Goal: Information Seeking & Learning: Learn about a topic

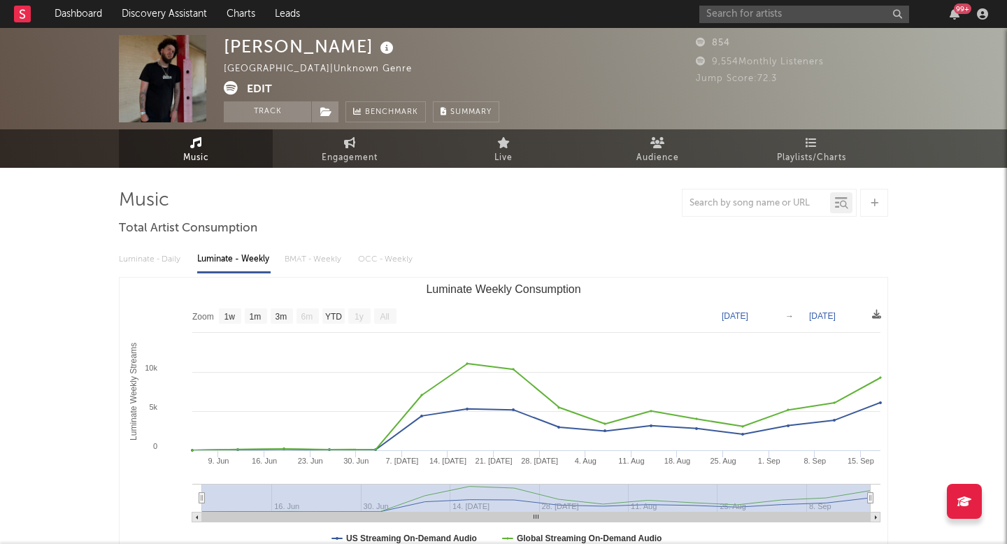
select select "1w"
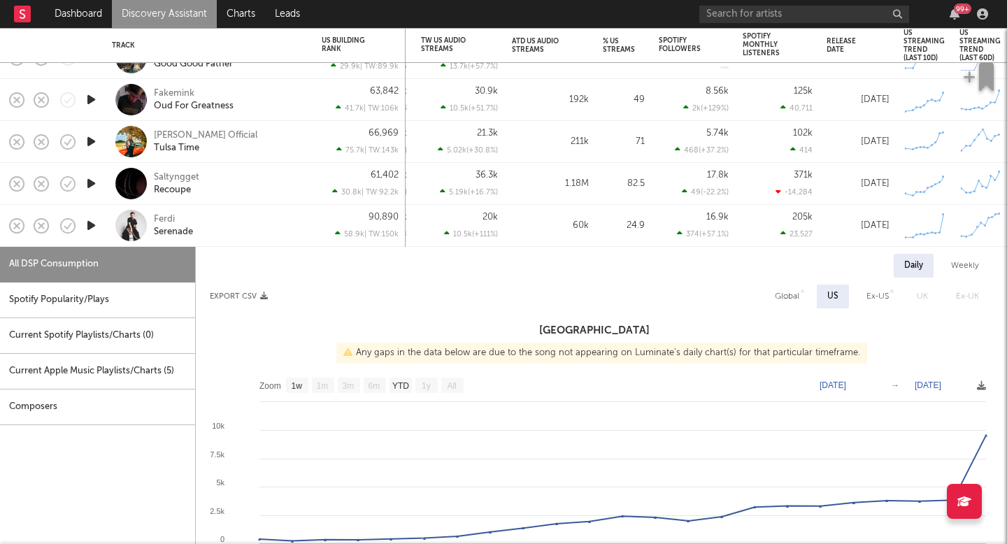
select select "1w"
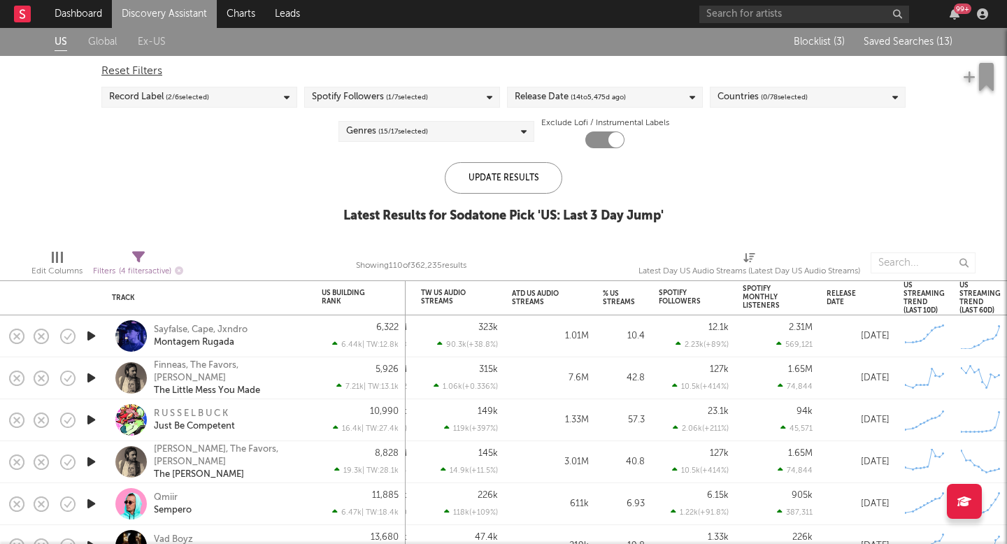
click at [914, 34] on div "Blocklist ( 3 ) Saved Searches ( 13 )" at bounding box center [864, 42] width 175 height 28
click at [911, 43] on span "Saved Searches ( 13 )" at bounding box center [907, 42] width 89 height 10
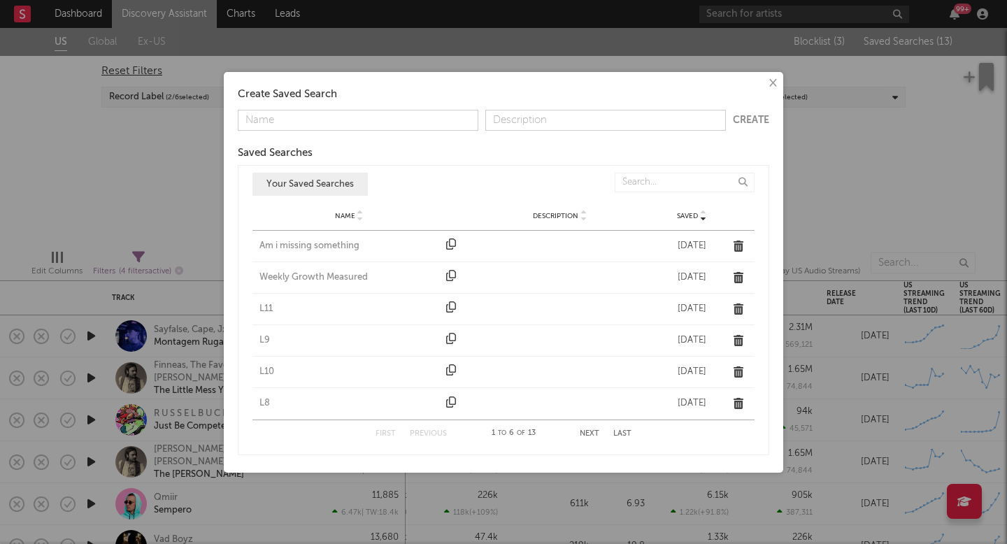
click at [295, 245] on div "Am i missing something" at bounding box center [349, 246] width 180 height 14
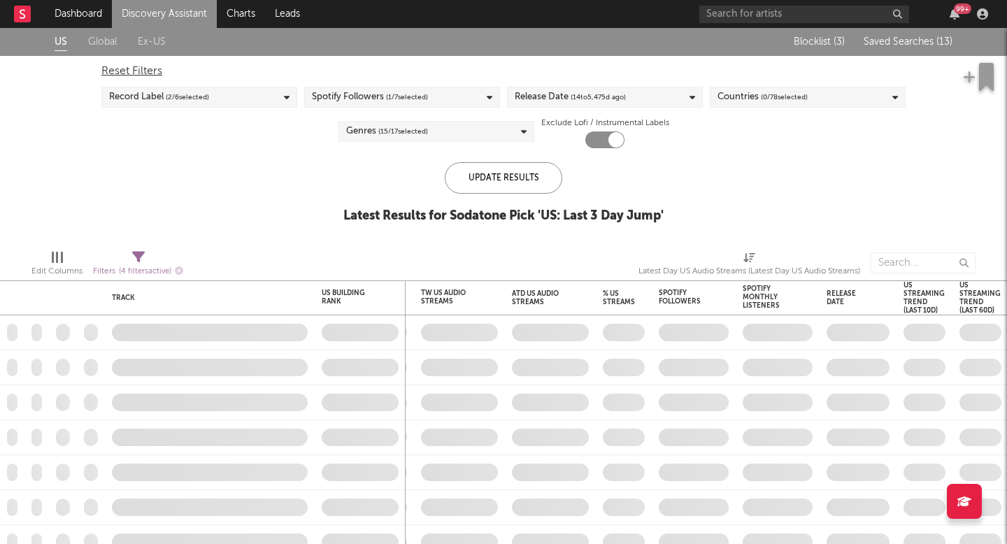
checkbox input "false"
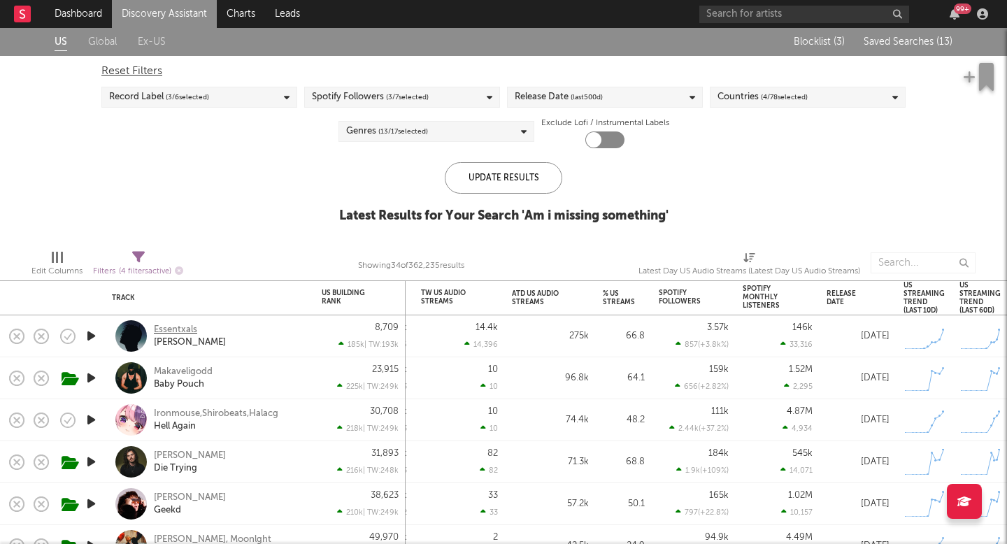
click at [156, 327] on div "Essentxals" at bounding box center [175, 330] width 43 height 13
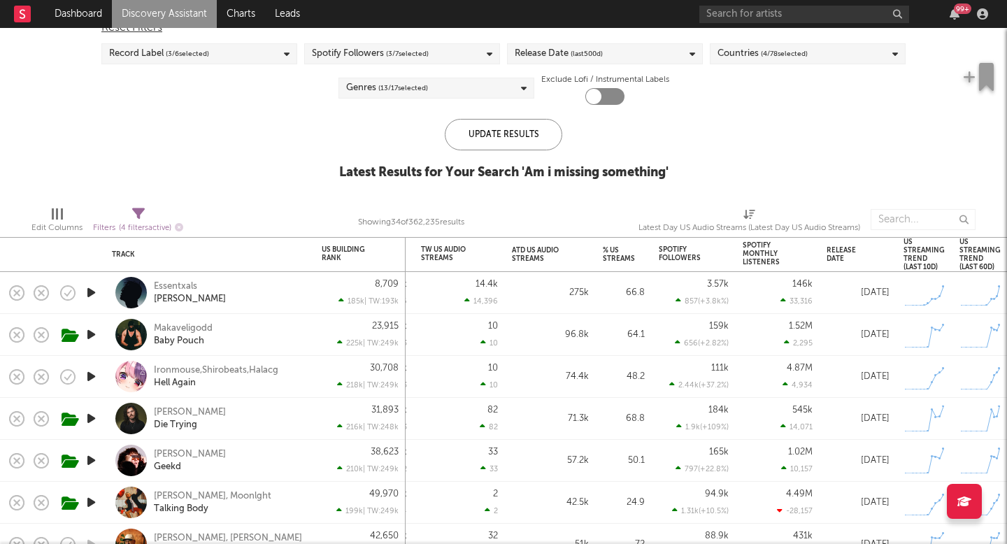
click at [90, 288] on icon "button" at bounding box center [91, 292] width 15 height 17
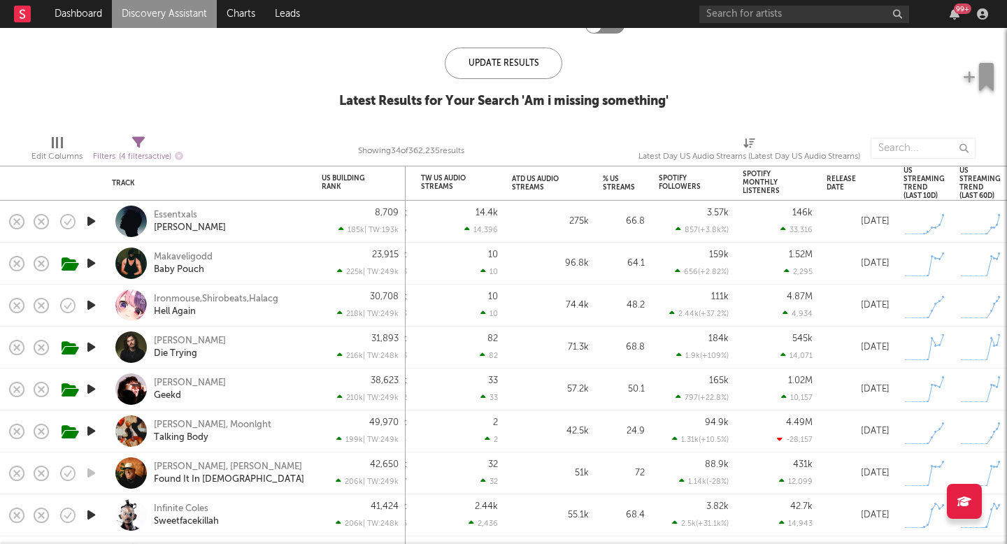
click at [94, 344] on icon "button" at bounding box center [91, 346] width 15 height 17
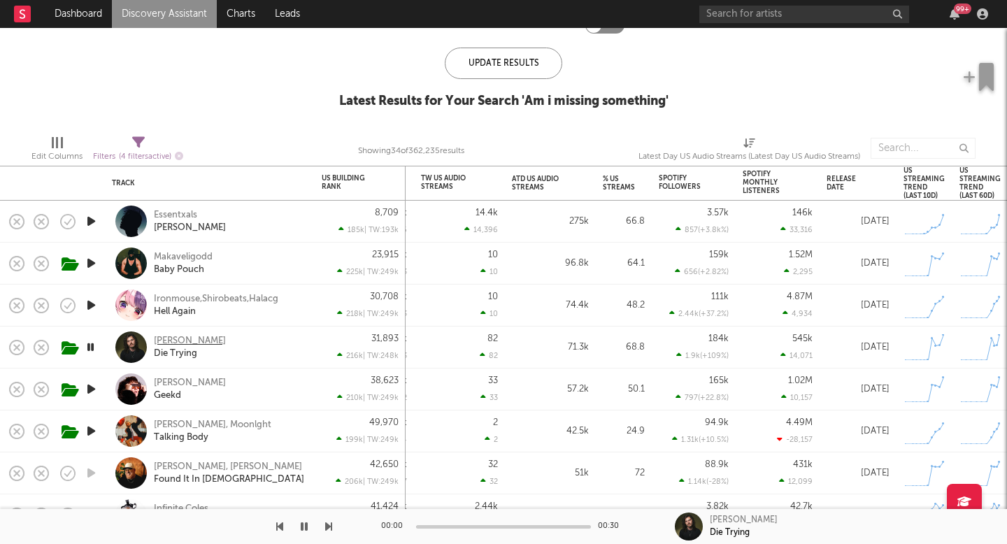
click at [190, 336] on div "Chase Mcdaniel" at bounding box center [190, 341] width 72 height 13
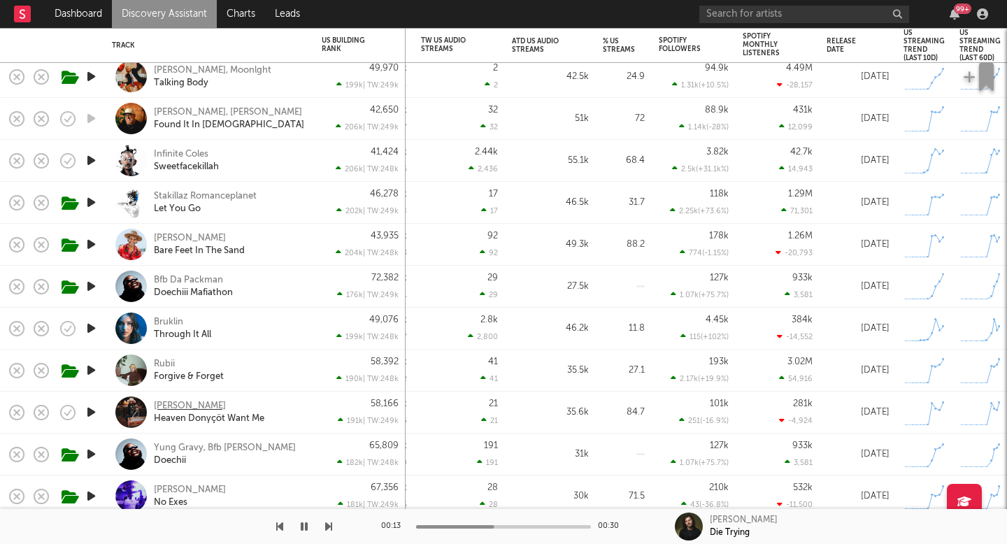
click at [191, 404] on div "Creed Fisher" at bounding box center [190, 406] width 72 height 13
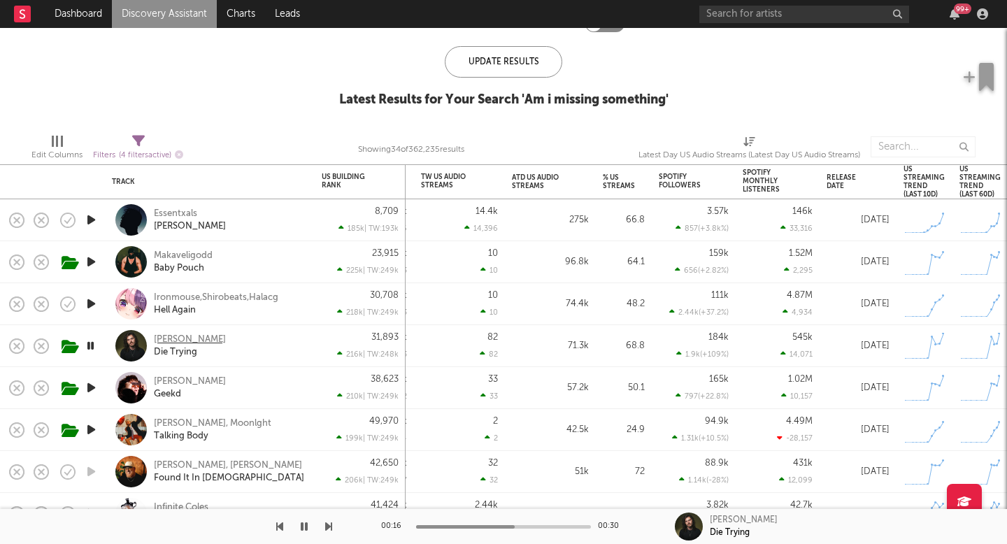
click at [199, 337] on div "Chase Mcdaniel" at bounding box center [190, 339] width 72 height 13
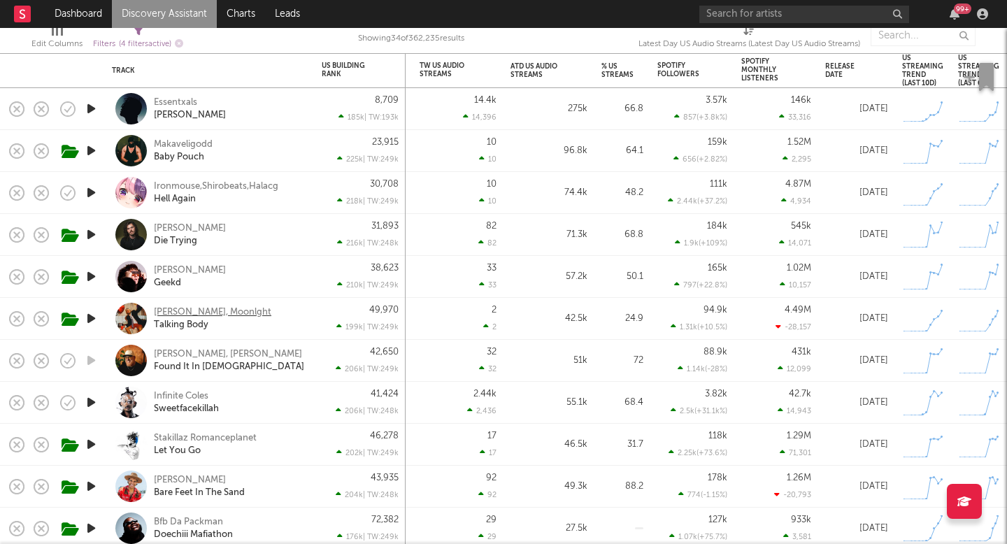
click at [195, 311] on div "Mr. Moon, Moonlght" at bounding box center [212, 312] width 117 height 13
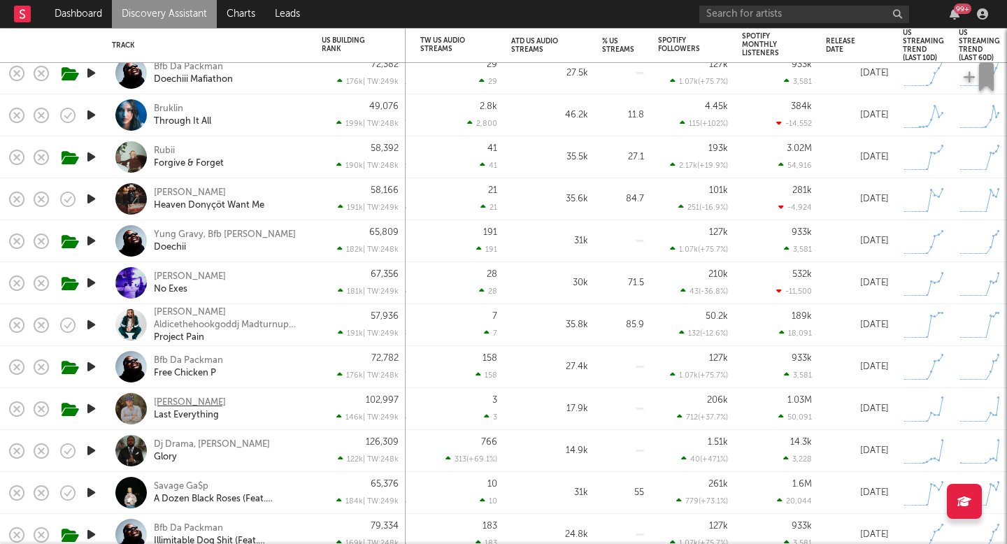
click at [216, 399] on div "Spencer Crandall" at bounding box center [190, 402] width 72 height 13
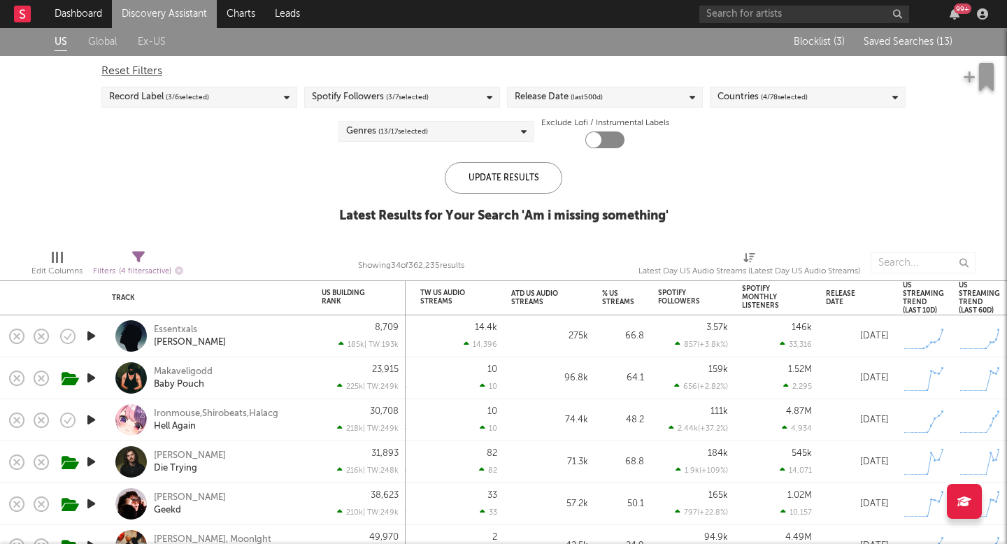
click at [929, 41] on span "Saved Searches ( 13 )" at bounding box center [907, 42] width 89 height 10
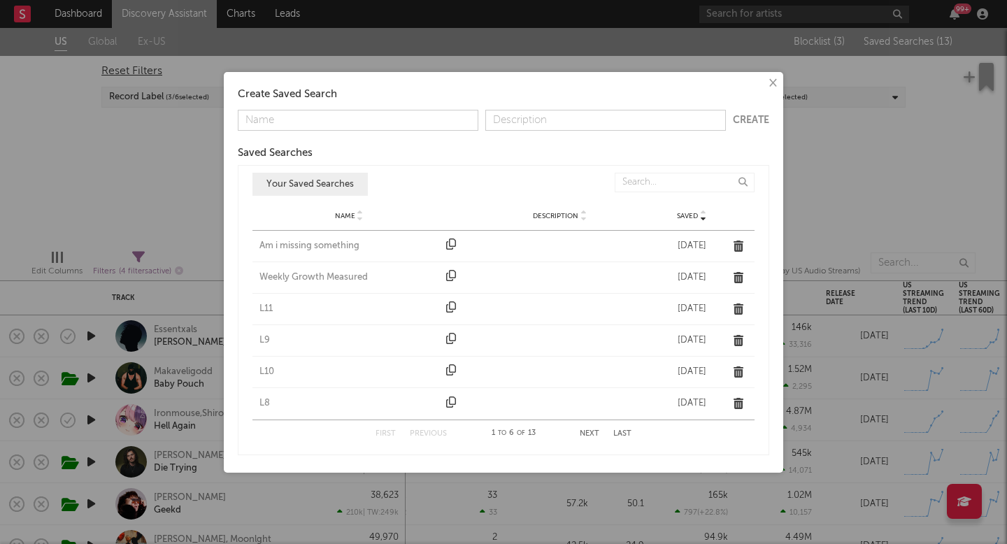
click at [280, 274] on div "Weekly Growth Measured" at bounding box center [349, 278] width 180 height 14
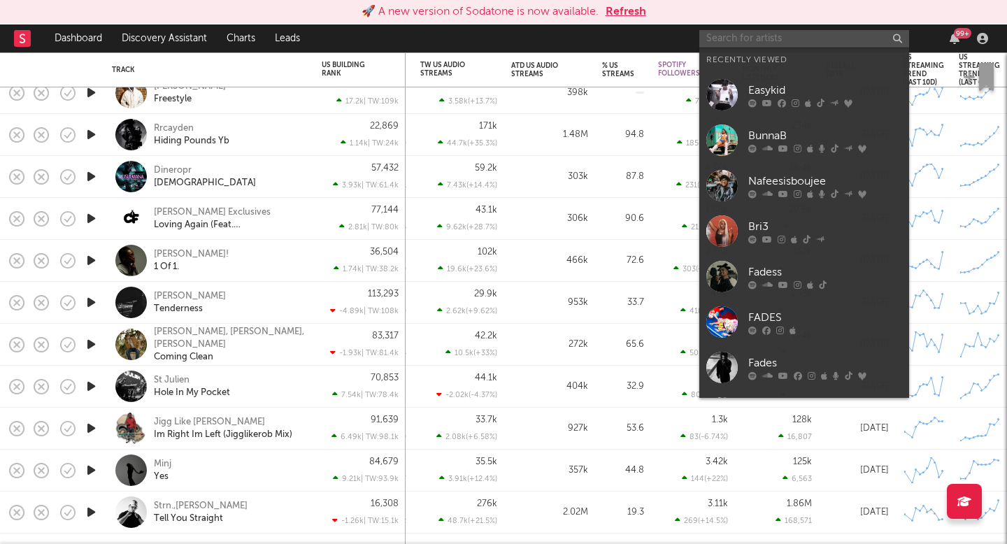
click at [712, 34] on input "text" at bounding box center [804, 38] width 210 height 17
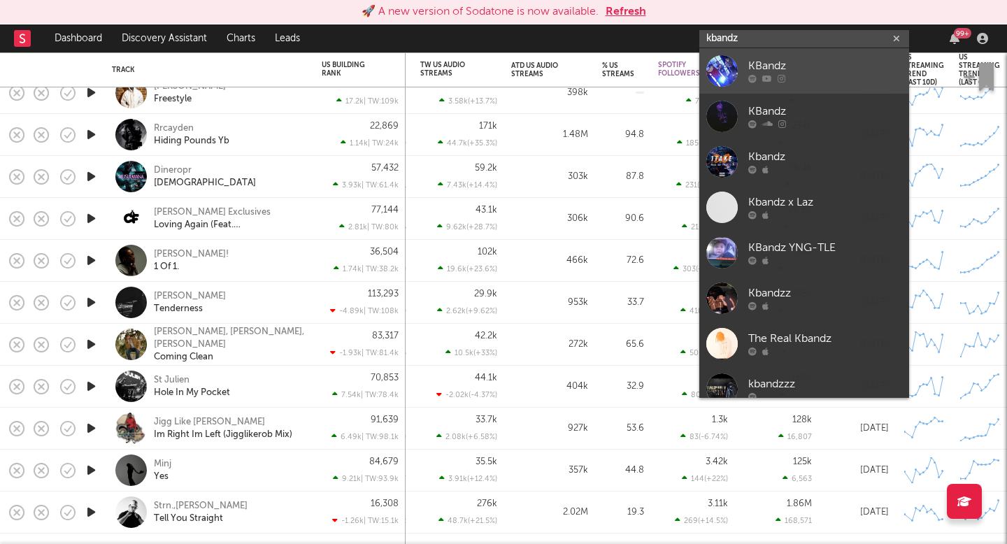
type input "kbandz"
click at [765, 56] on link "KBandz" at bounding box center [804, 70] width 210 height 45
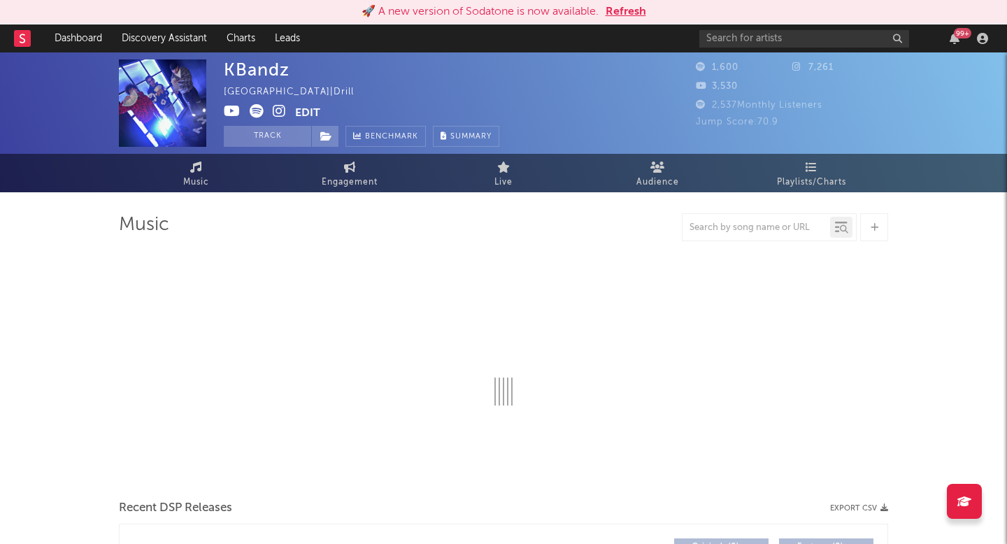
select select "1w"
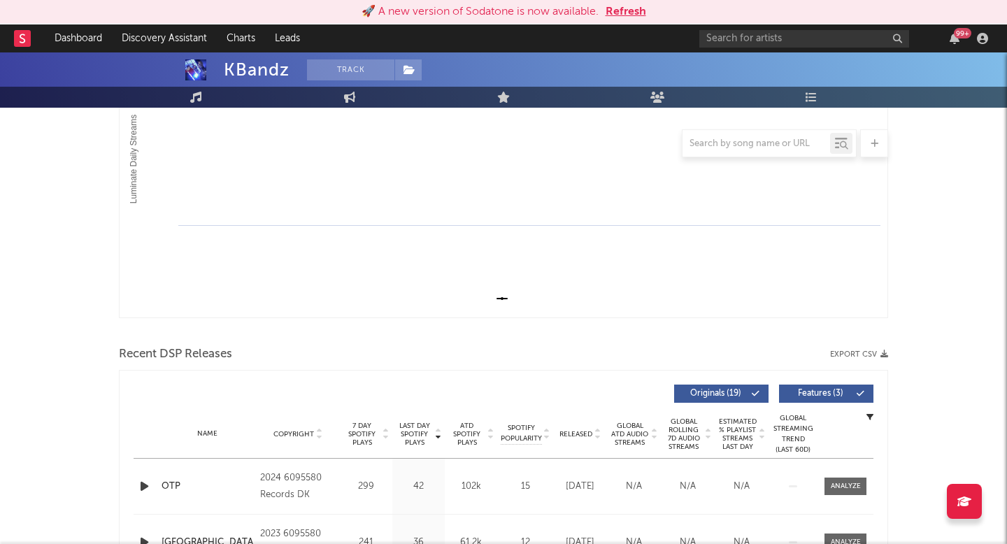
scroll to position [431, 0]
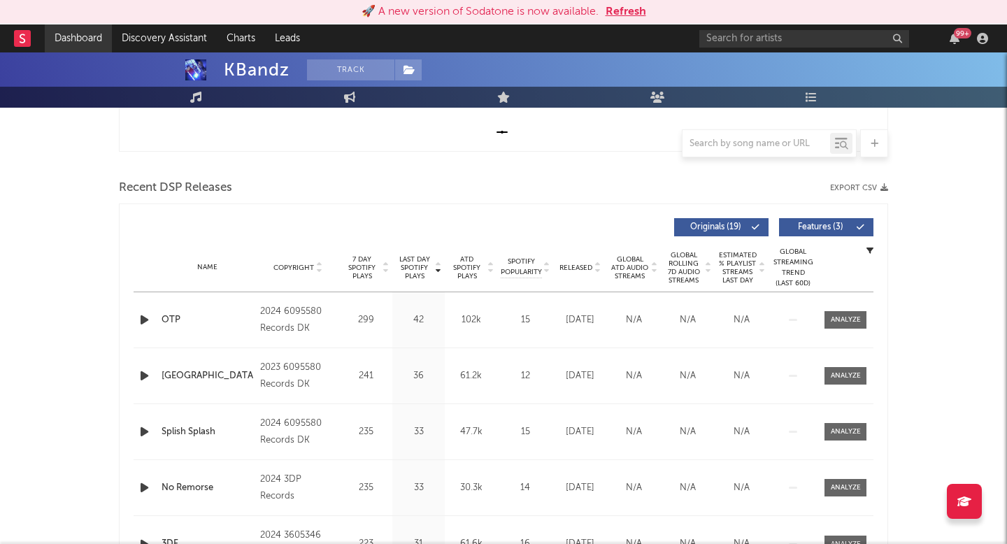
click at [75, 39] on link "Dashboard" at bounding box center [78, 38] width 67 height 28
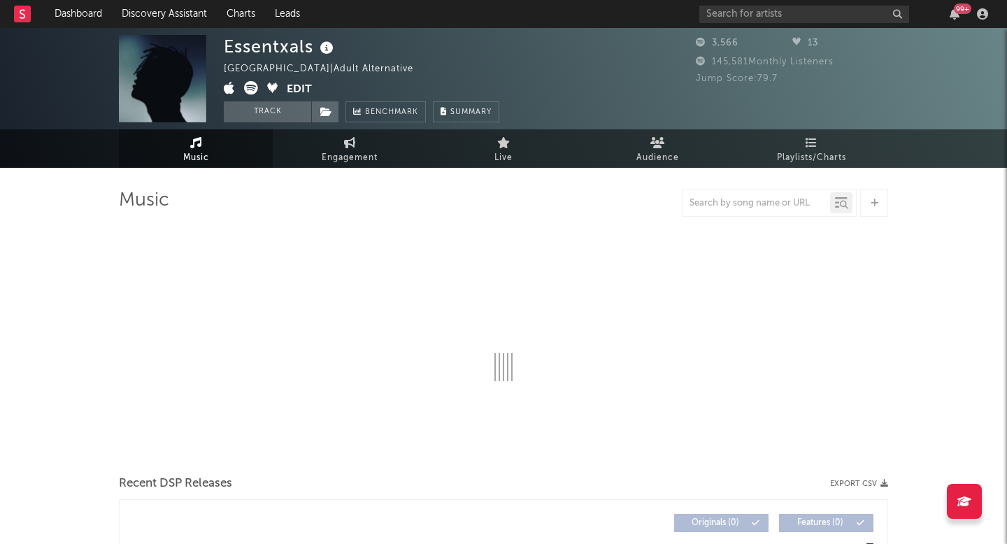
select select "6m"
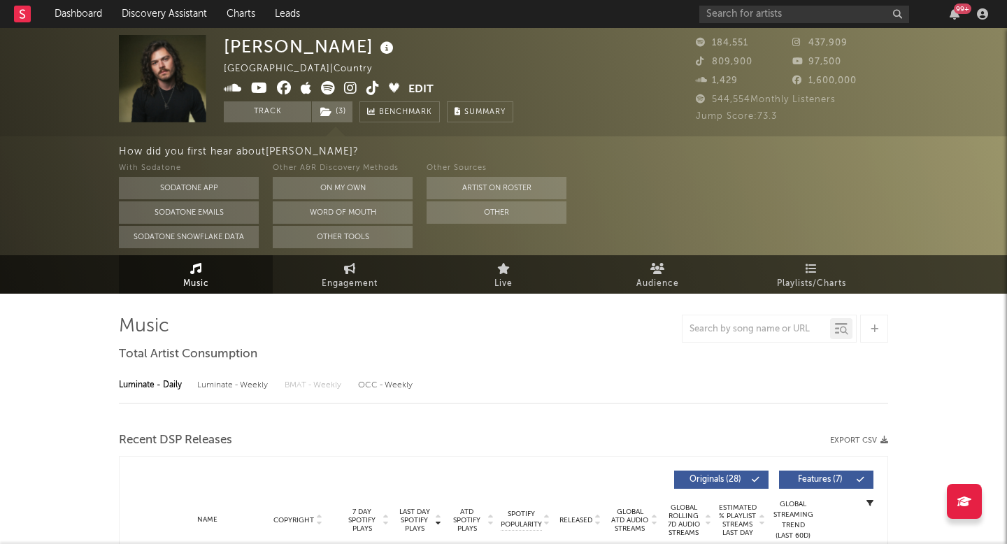
select select "6m"
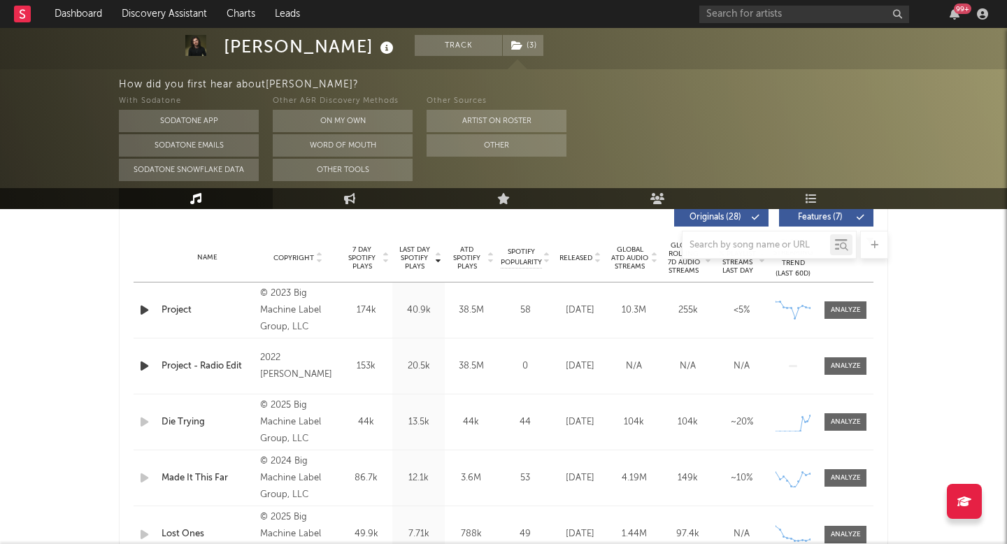
scroll to position [539, 0]
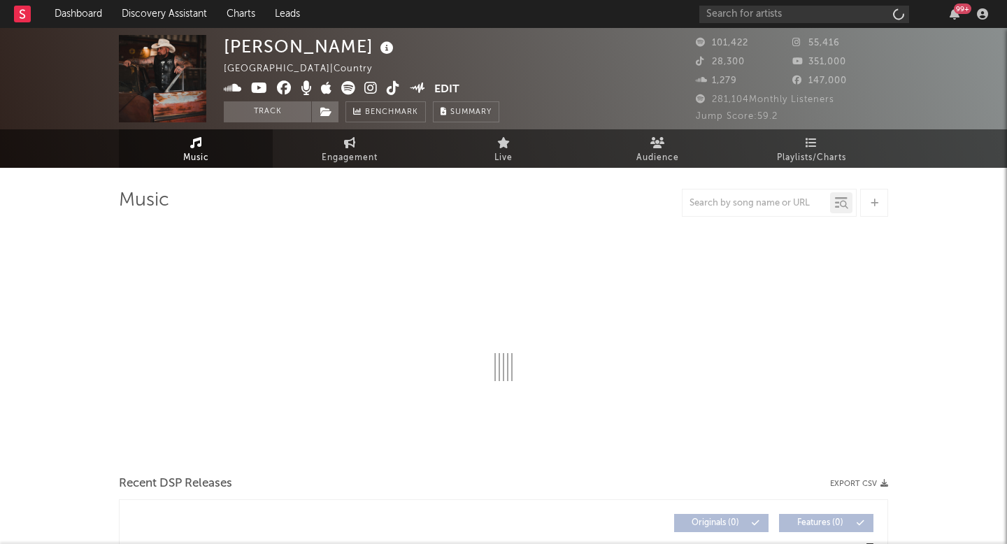
select select "6m"
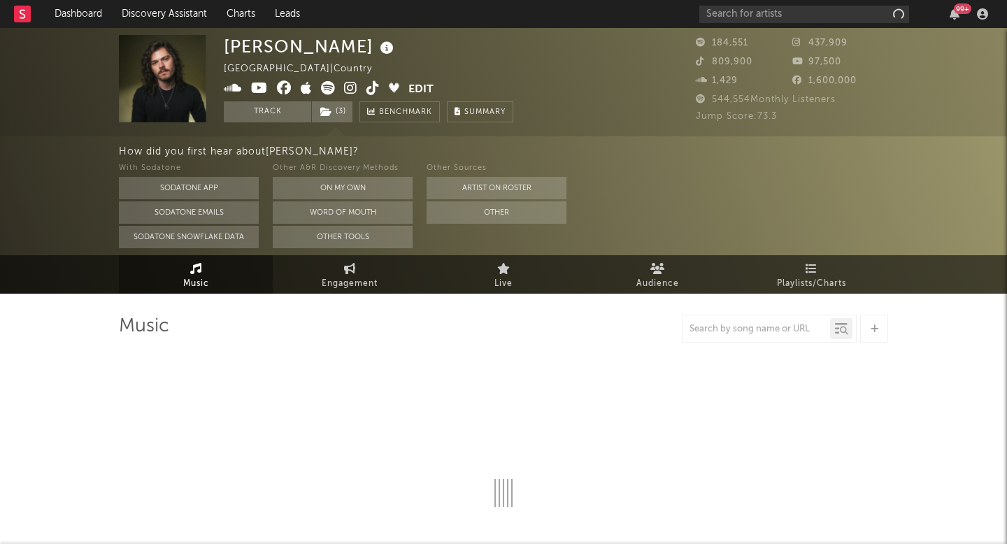
select select "6m"
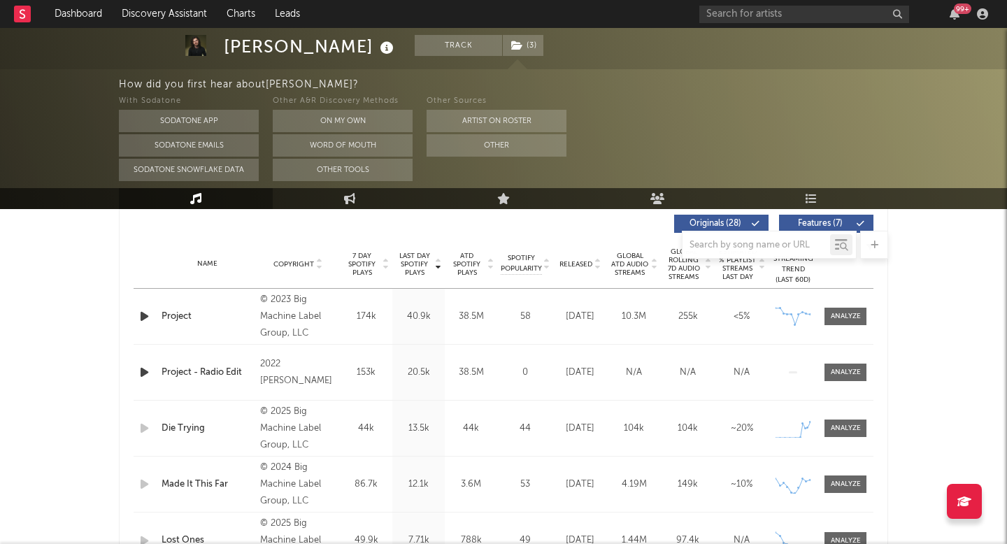
scroll to position [541, 0]
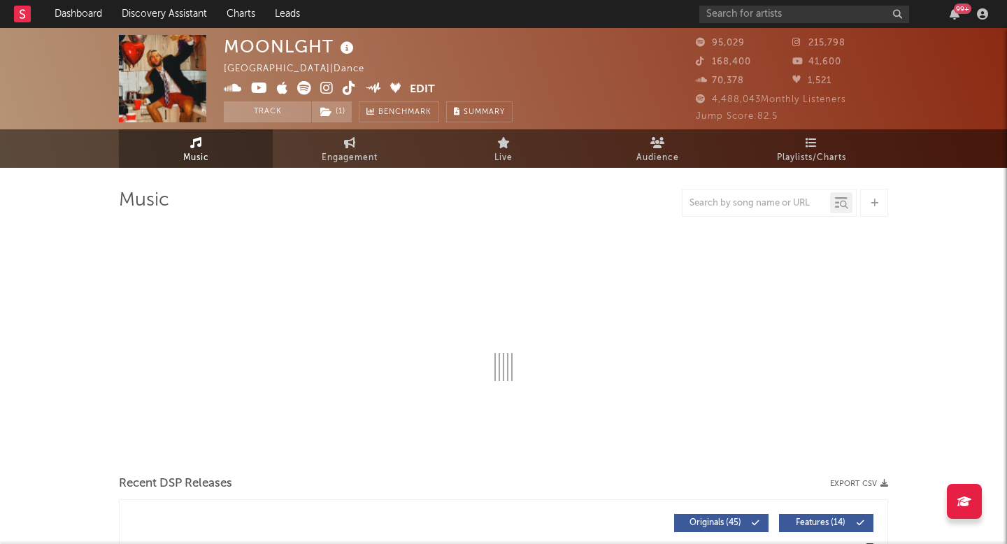
select select "6m"
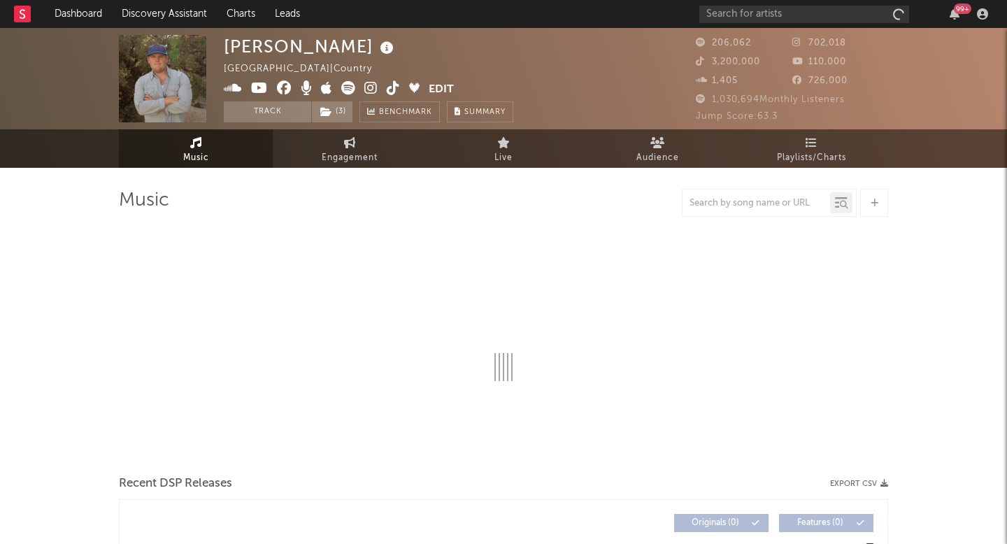
select select "6m"
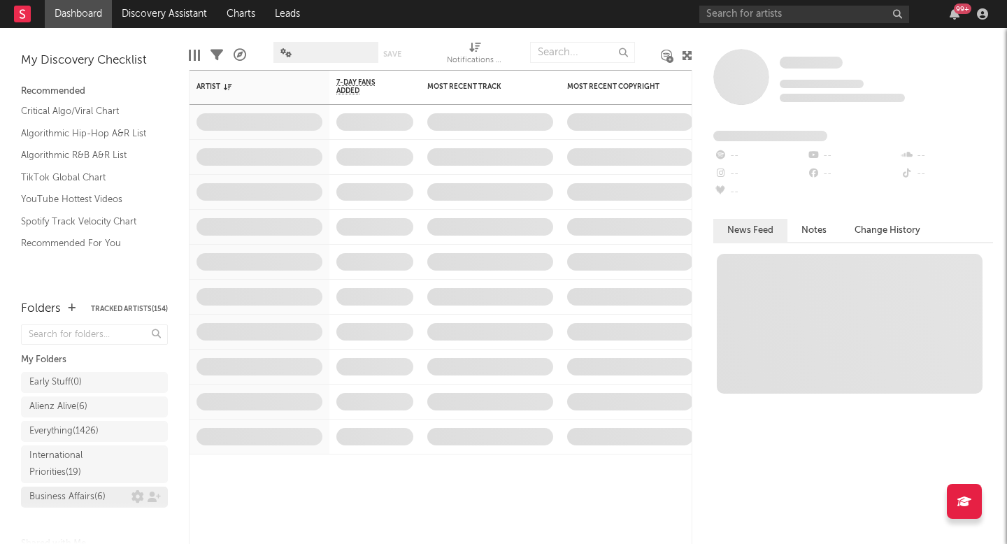
click at [78, 491] on div "Business Affairs ( 6 )" at bounding box center [67, 497] width 76 height 17
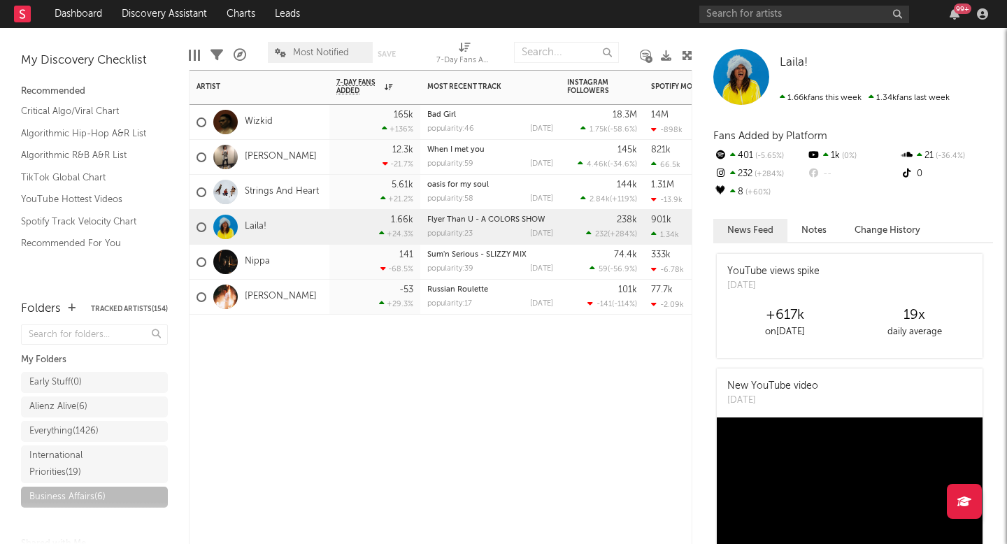
click at [259, 393] on div "Artist Notifications 7-Day Fans Added WoW % Change Most Recent Track Popularity…" at bounding box center [440, 307] width 503 height 474
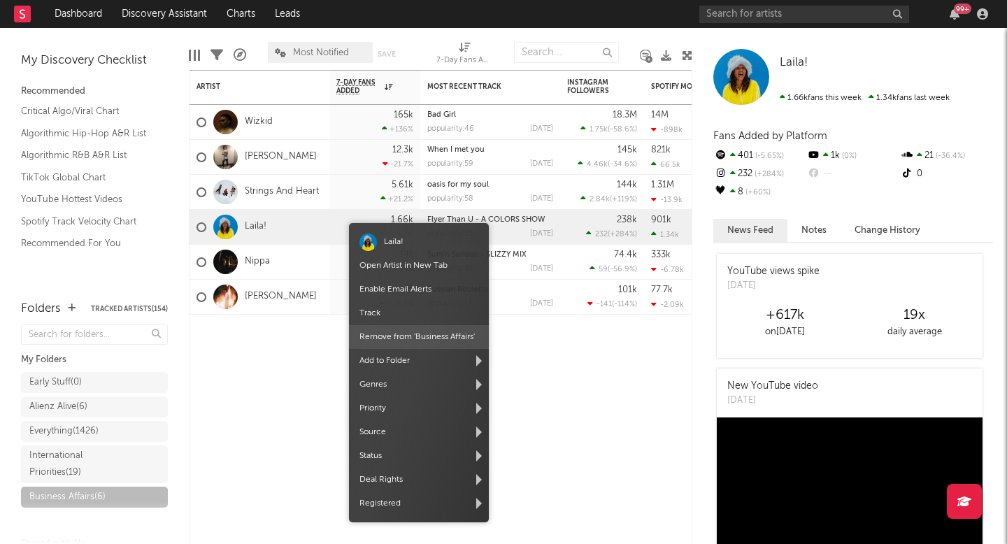
click at [406, 336] on span "Remove from ' Business Affairs '" at bounding box center [419, 337] width 140 height 24
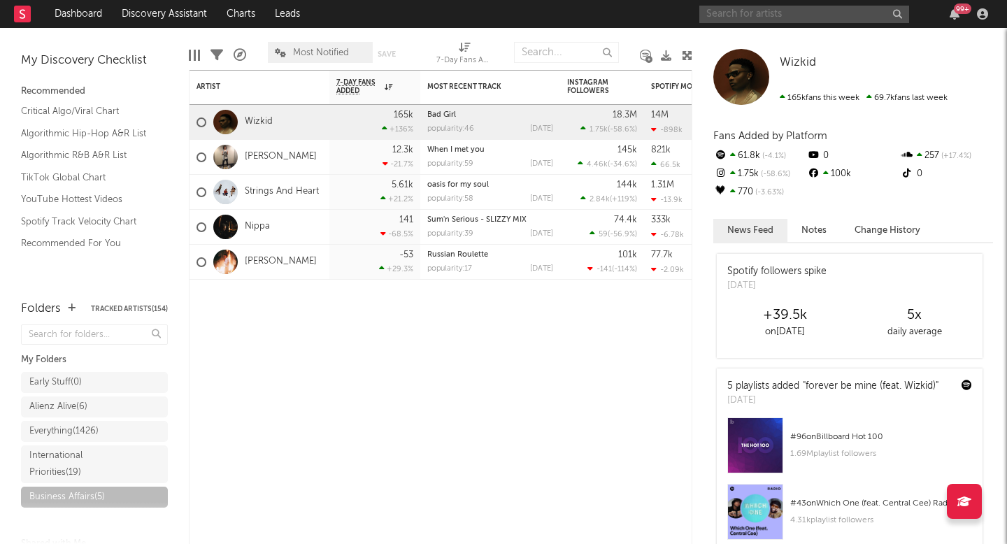
click at [791, 10] on input "text" at bounding box center [804, 14] width 210 height 17
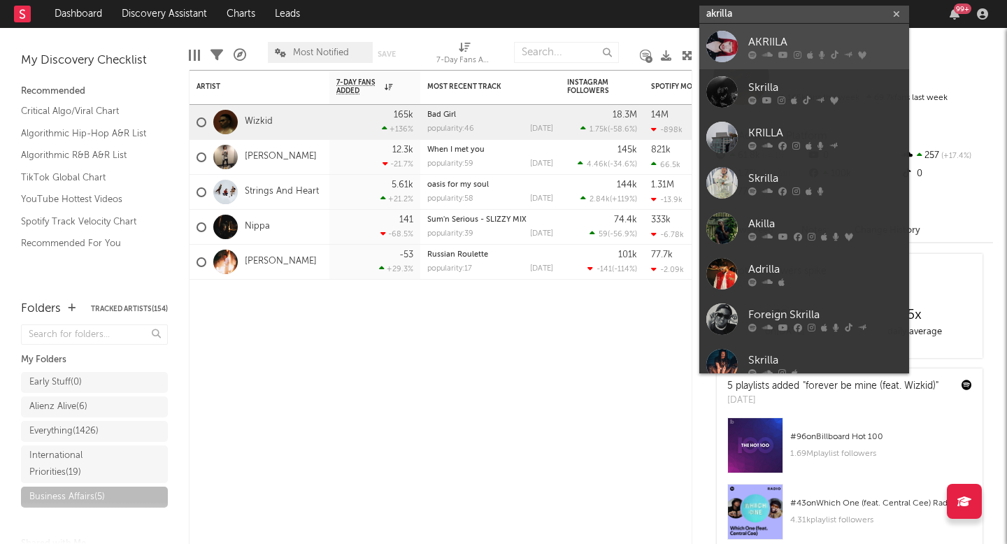
type input "akrilla"
click at [809, 37] on div "AKRIILA" at bounding box center [825, 42] width 154 height 17
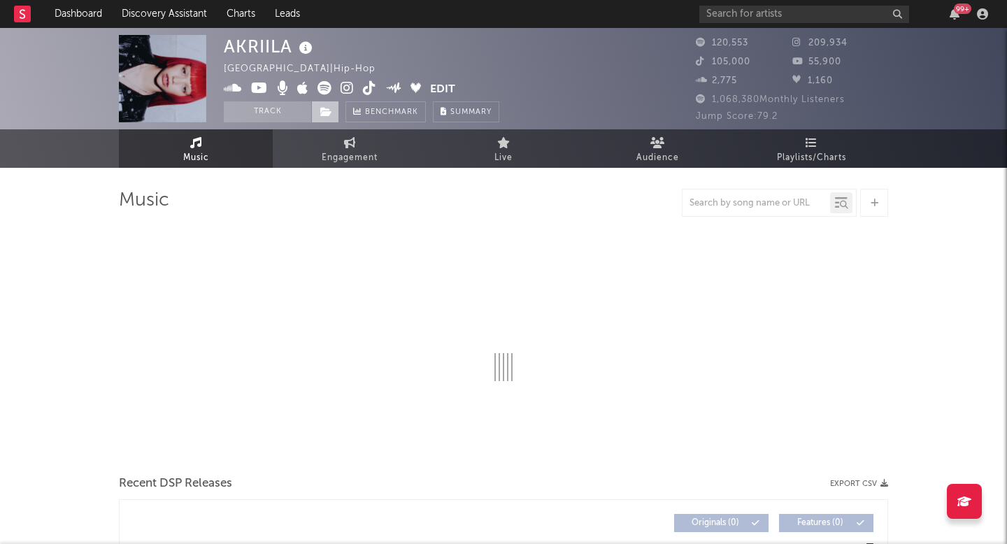
click at [328, 106] on span at bounding box center [325, 111] width 28 height 21
select select "6m"
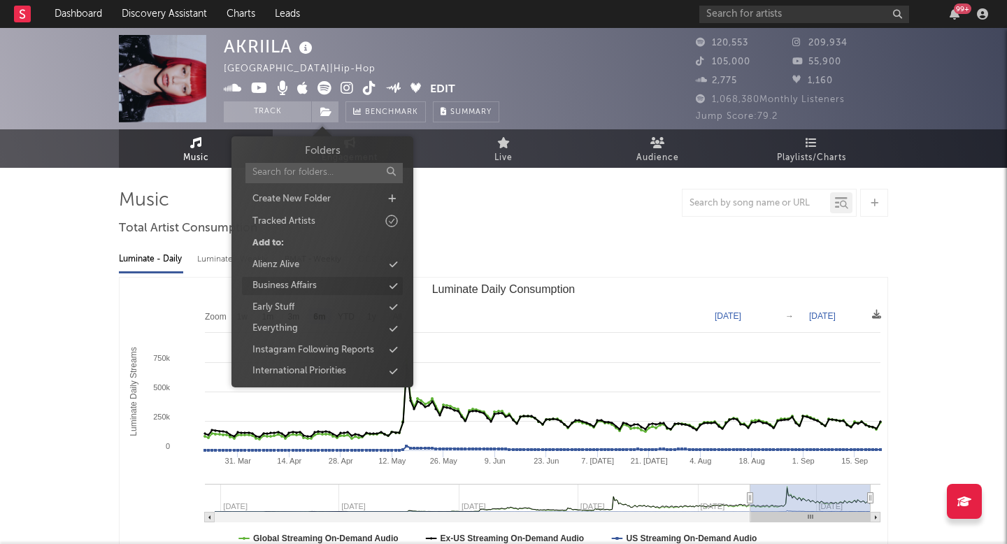
click at [303, 285] on div "Business Affairs" at bounding box center [284, 286] width 64 height 14
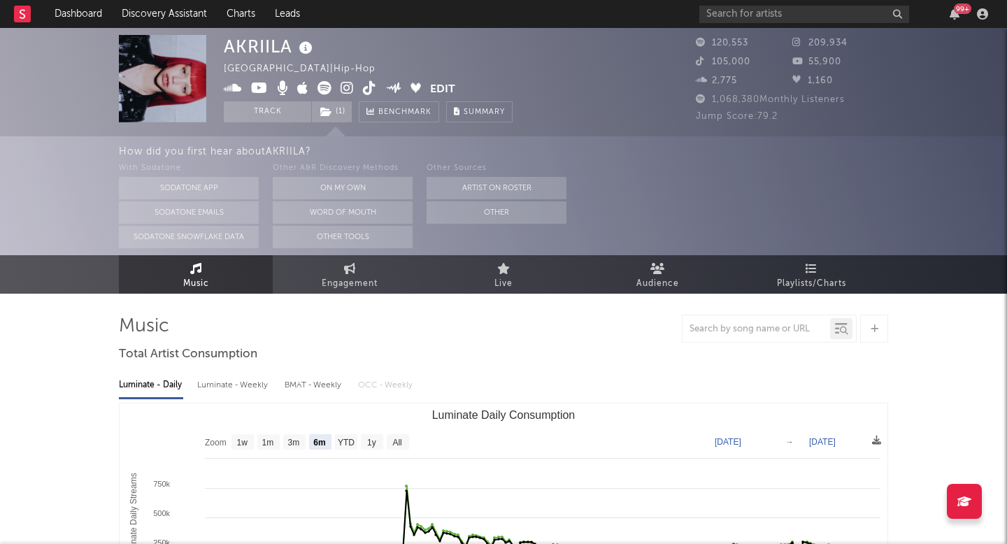
click at [780, 5] on div "99 +" at bounding box center [846, 14] width 294 height 28
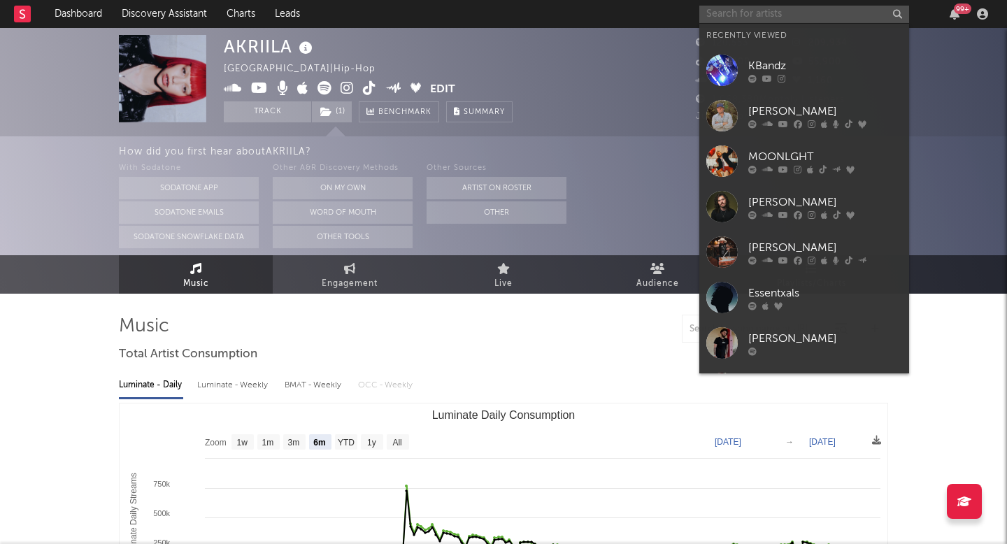
click at [780, 13] on input "text" at bounding box center [804, 14] width 210 height 17
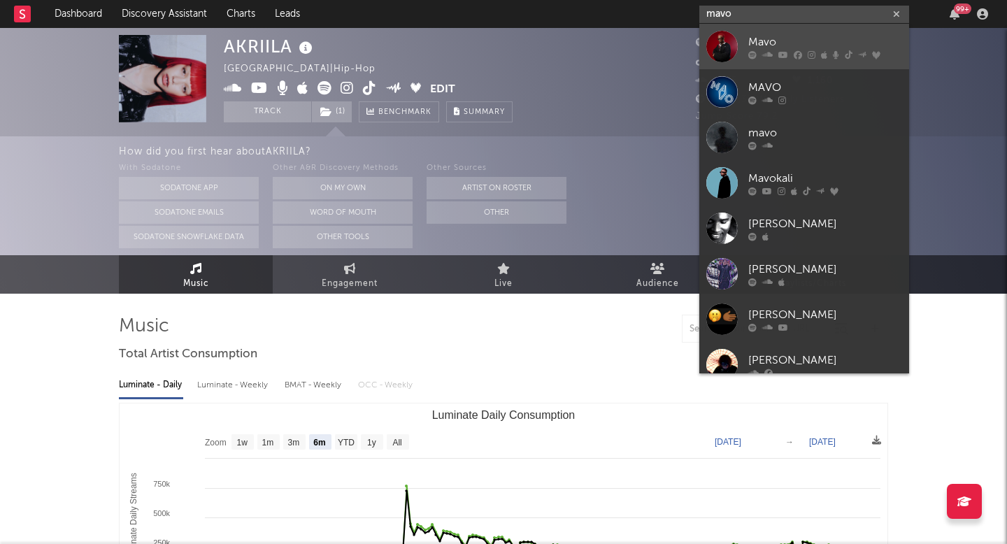
type input "mavo"
click at [787, 52] on div at bounding box center [825, 54] width 154 height 8
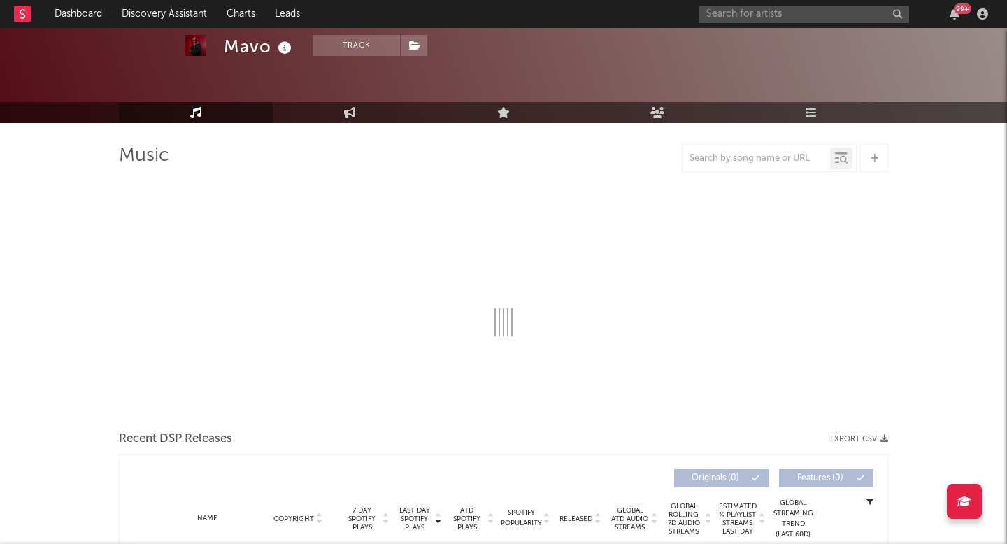
scroll to position [45, 0]
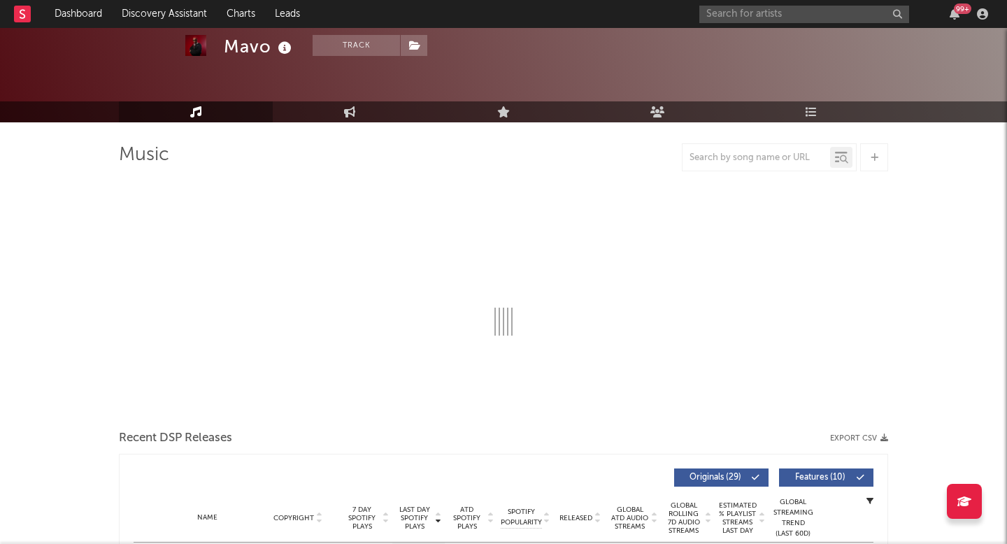
select select "6m"
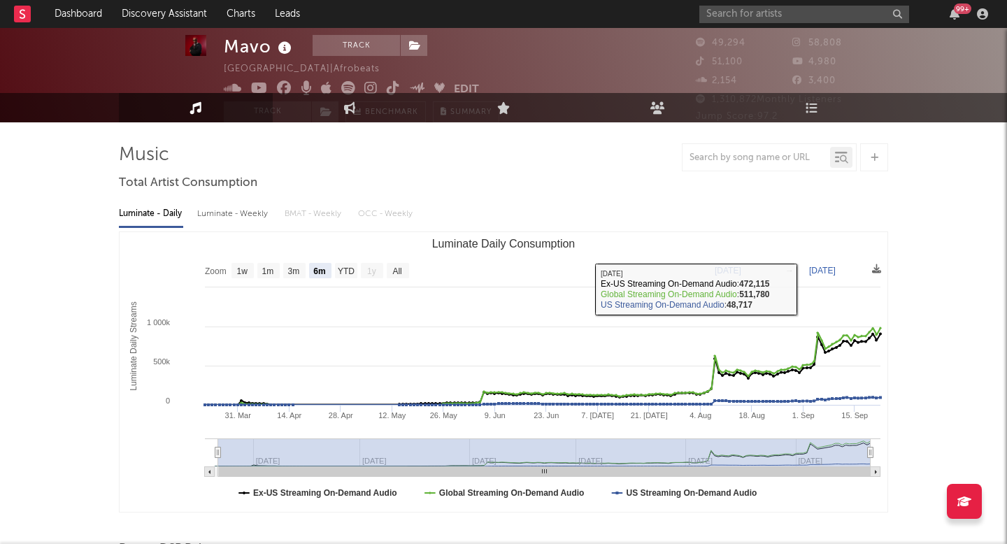
scroll to position [0, 0]
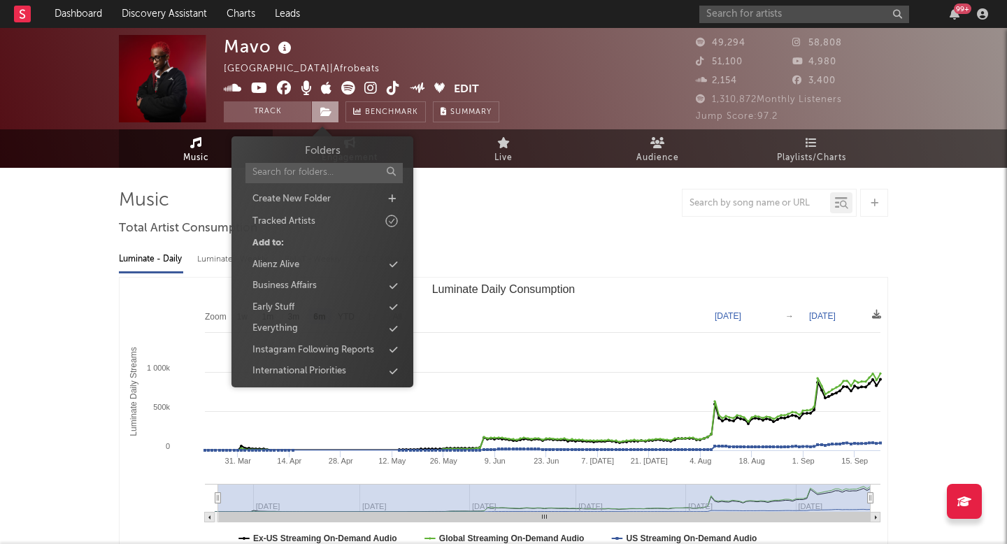
click at [325, 106] on span at bounding box center [325, 111] width 28 height 21
click at [321, 287] on div "Business Affairs" at bounding box center [322, 286] width 161 height 18
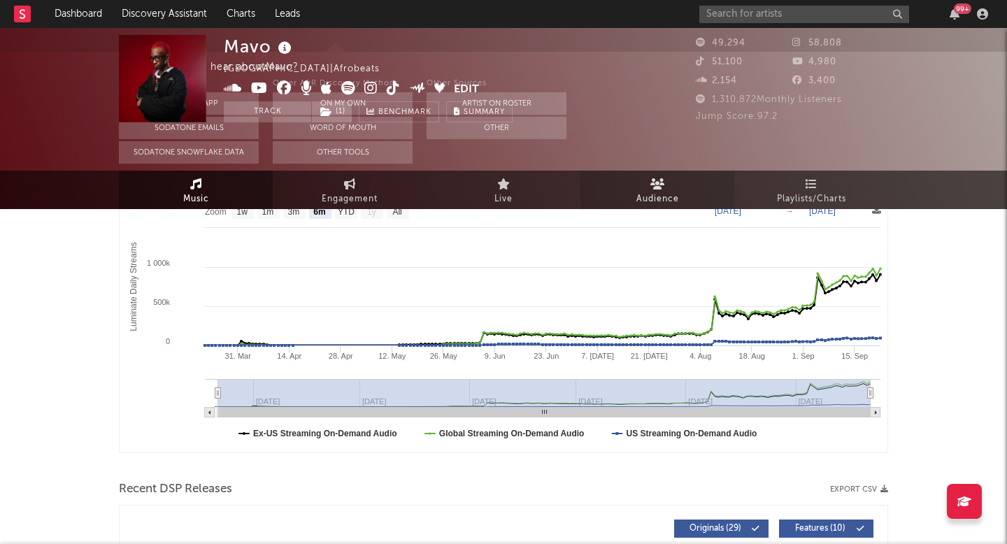
scroll to position [380, 0]
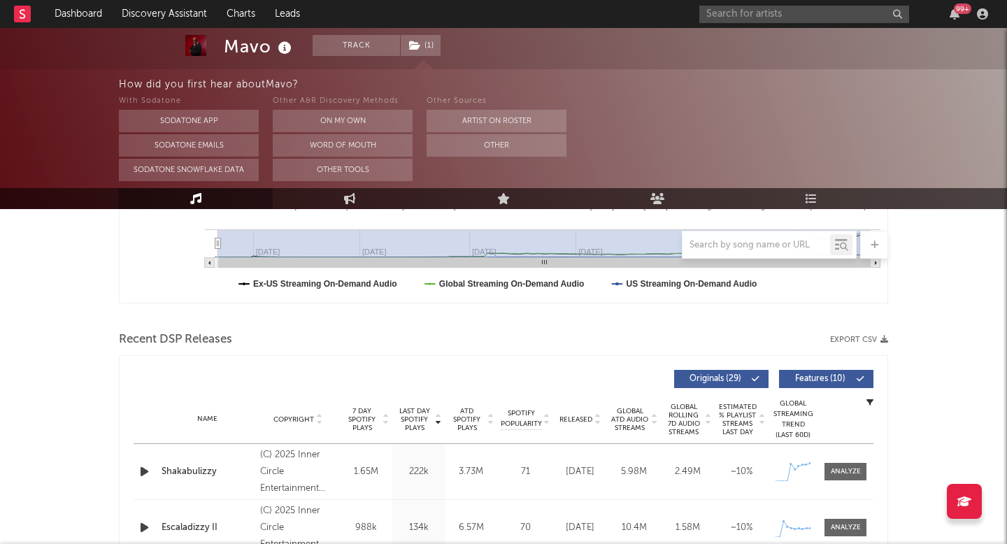
drag, startPoint x: 243, startPoint y: 472, endPoint x: 673, endPoint y: 4, distance: 635.3
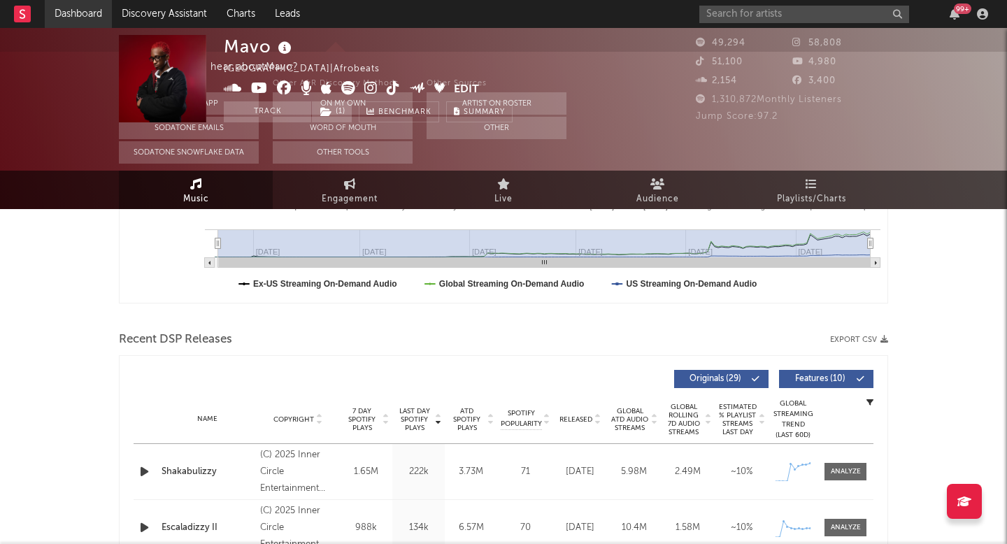
scroll to position [0, 0]
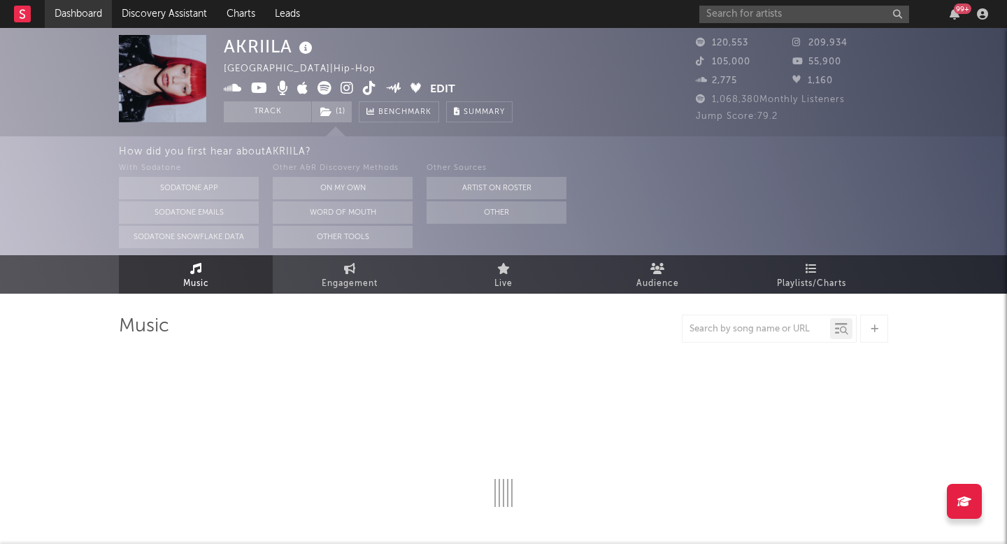
select select "6m"
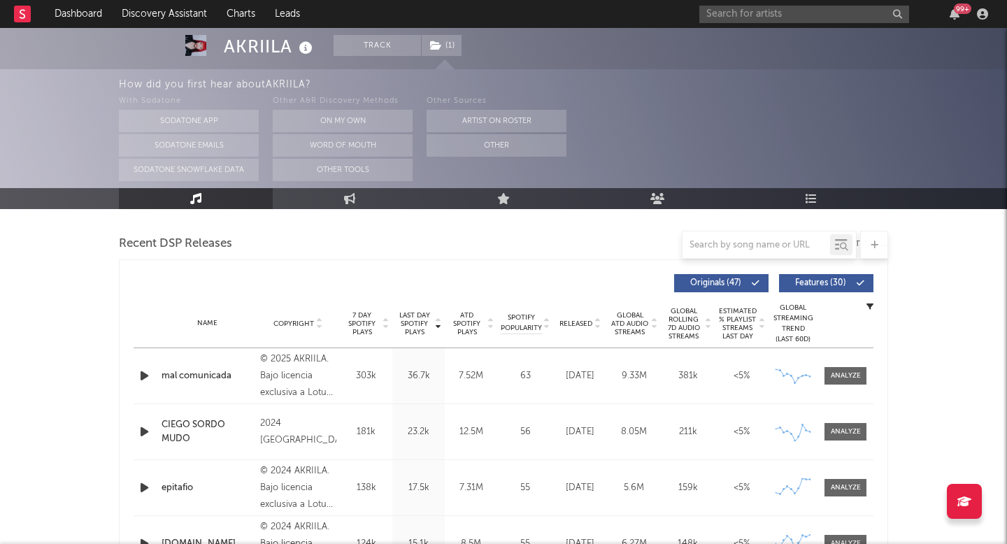
scroll to position [477, 0]
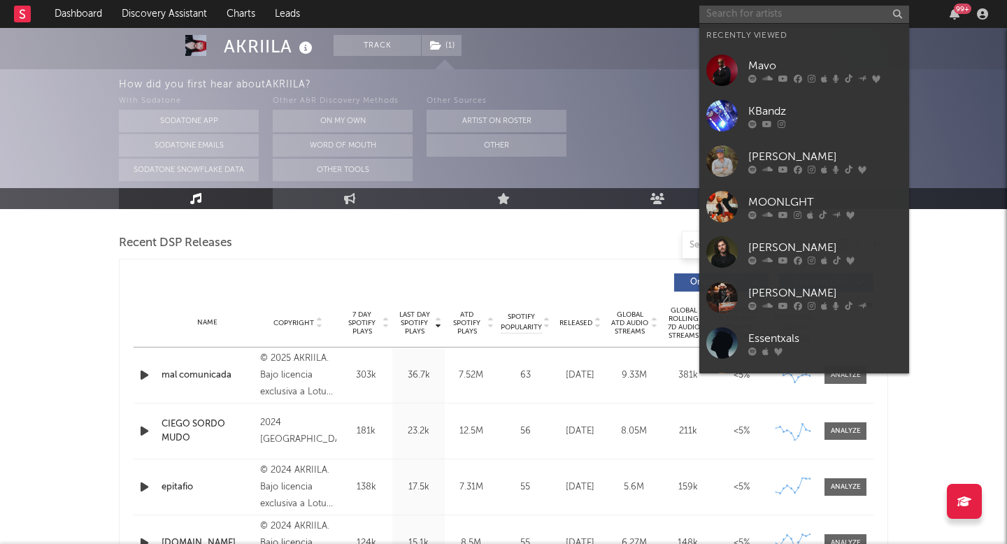
click at [740, 22] on input "text" at bounding box center [804, 14] width 210 height 17
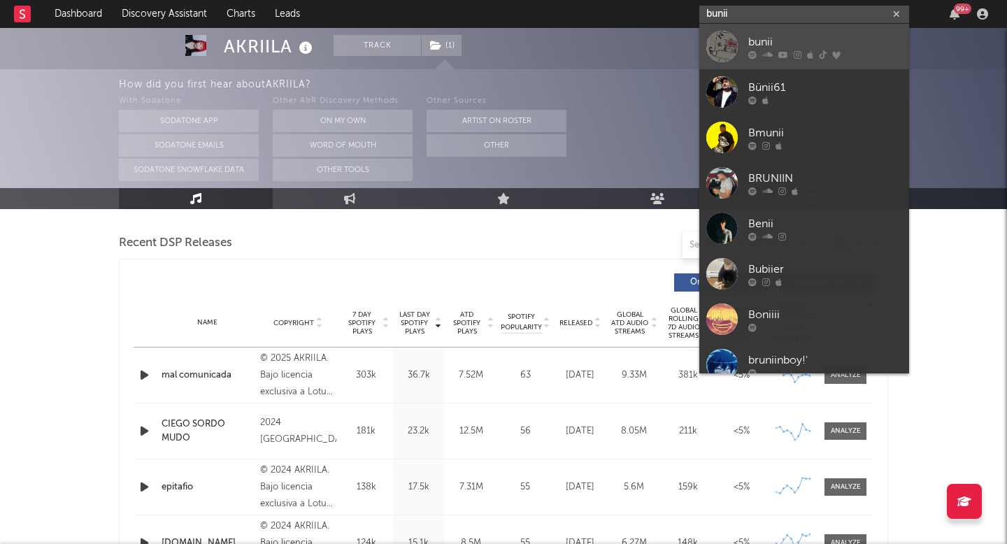
type input "bunii"
click at [768, 62] on link "bunii" at bounding box center [804, 46] width 210 height 45
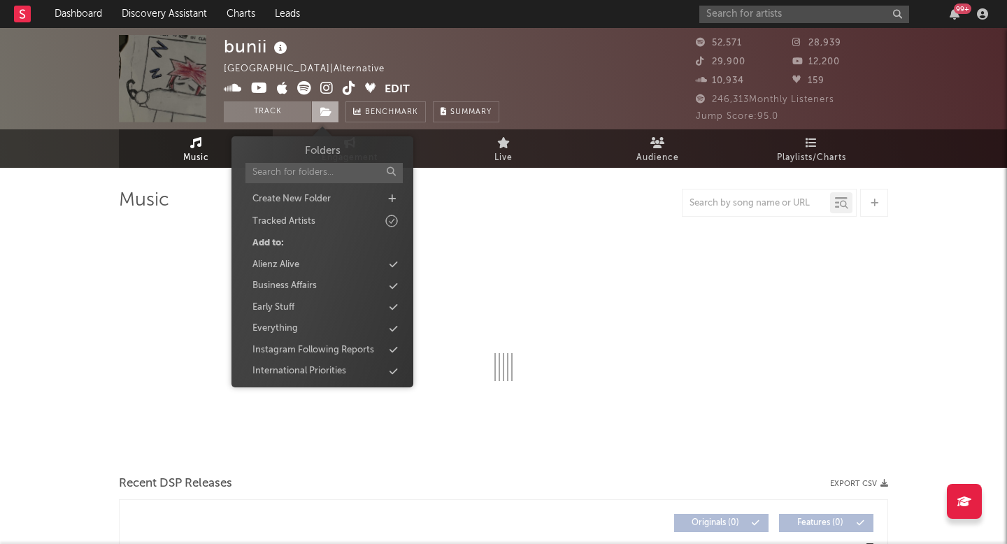
click at [324, 108] on icon at bounding box center [326, 112] width 12 height 10
select select "6m"
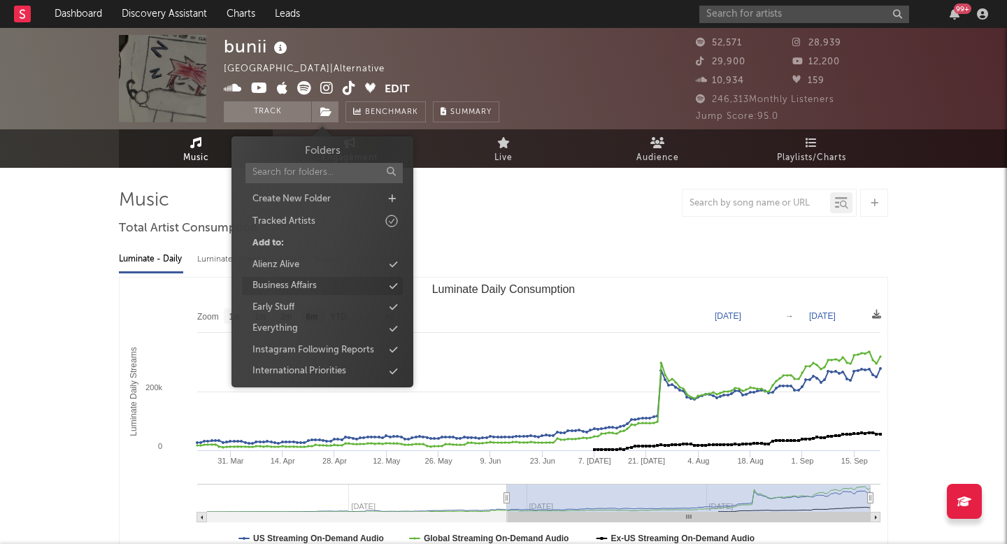
click at [312, 285] on div "Business Affairs" at bounding box center [284, 286] width 64 height 14
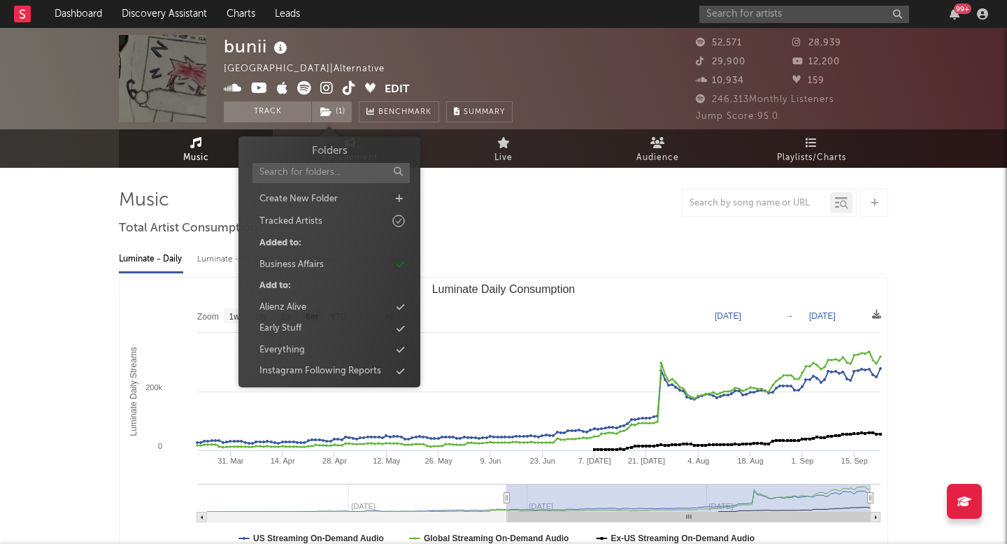
click at [466, 62] on div "bunii United States | Alternative Edit Track ( 1 ) Benchmark Summary" at bounding box center [368, 78] width 289 height 87
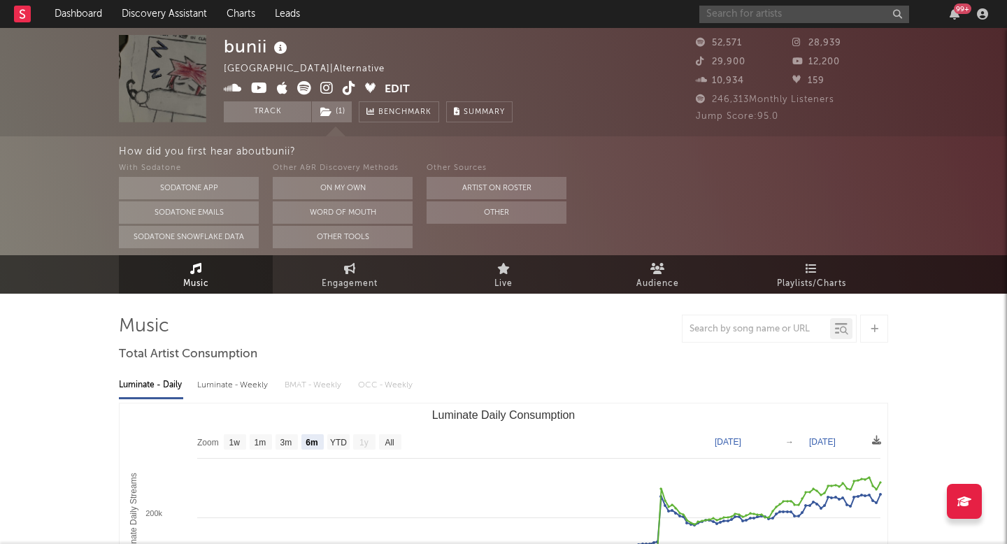
click at [775, 13] on input "text" at bounding box center [804, 14] width 210 height 17
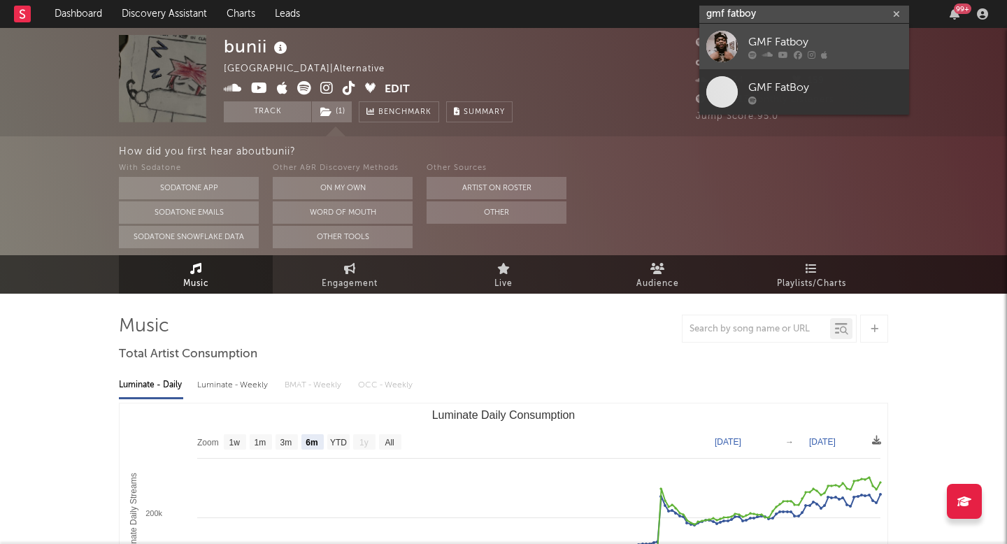
type input "gmf fatboy"
click at [789, 38] on div "GMF Fatboy" at bounding box center [825, 42] width 154 height 17
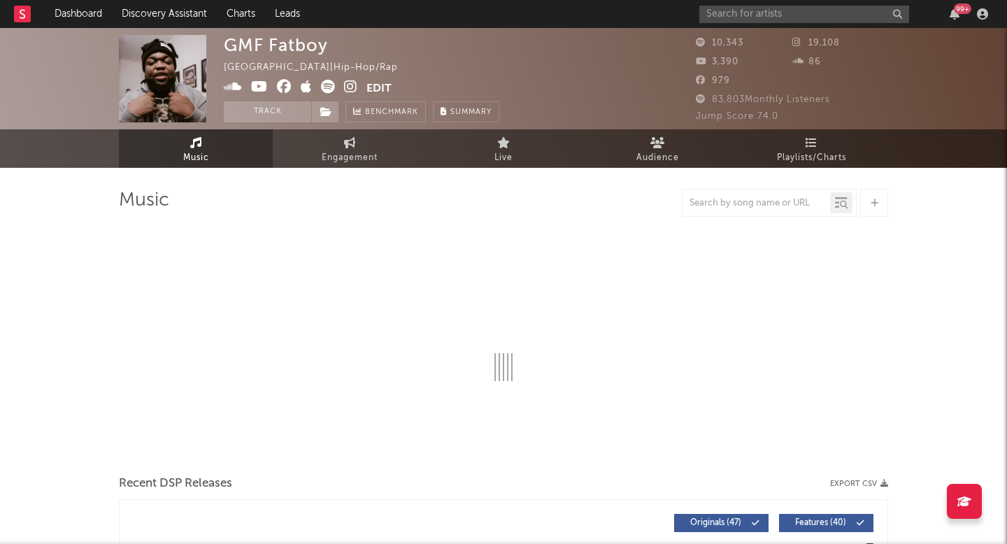
select select "6m"
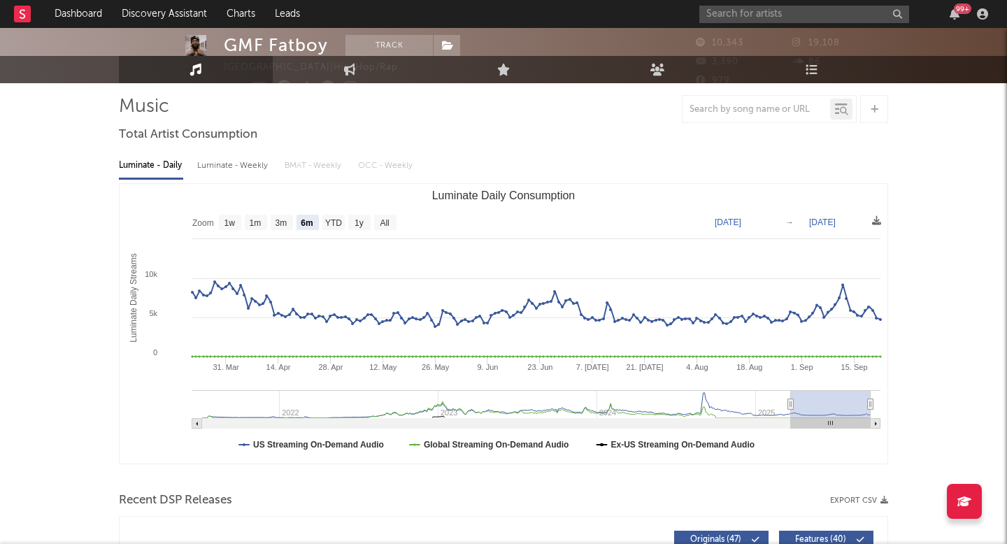
scroll to position [27, 0]
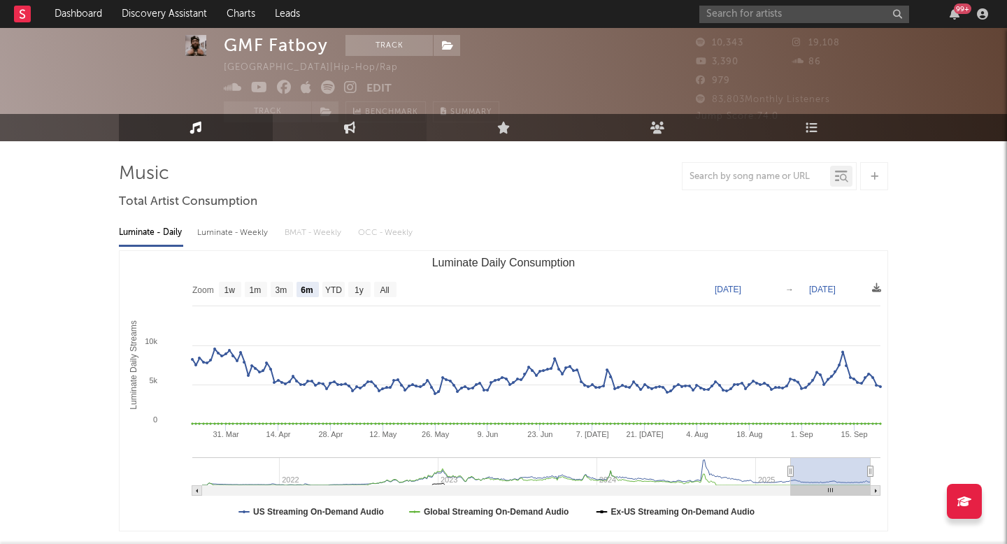
click at [337, 131] on link "Engagement" at bounding box center [350, 127] width 154 height 27
select select "1w"
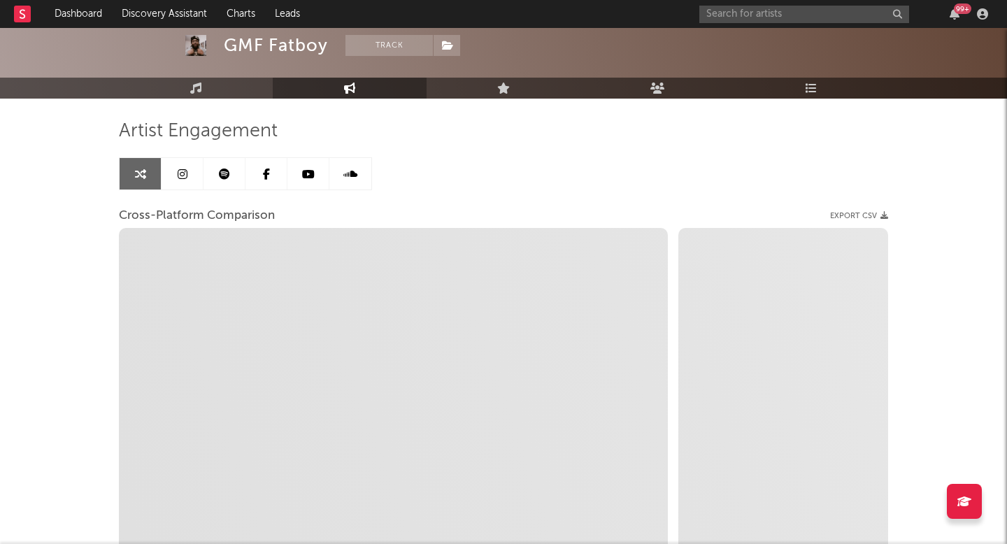
scroll to position [75, 0]
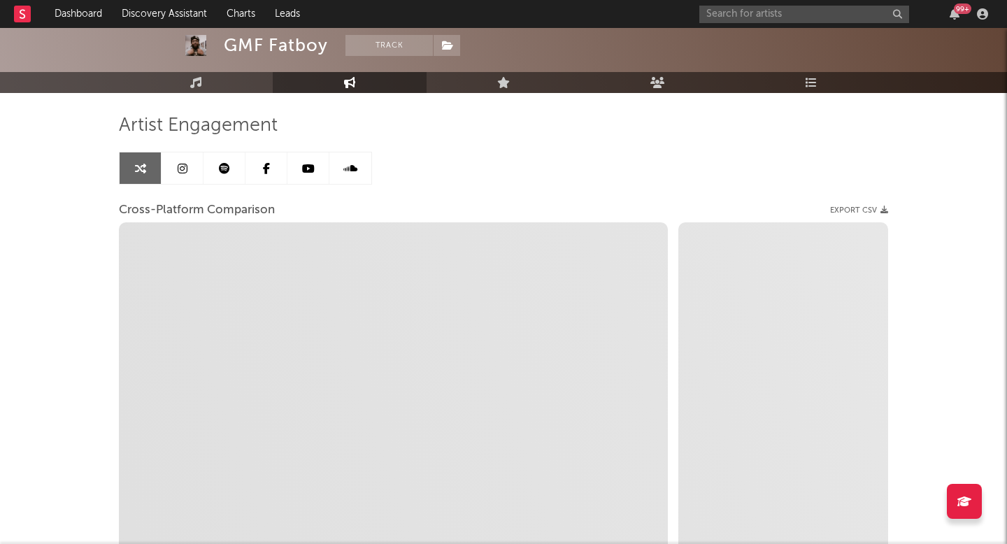
select select "1m"
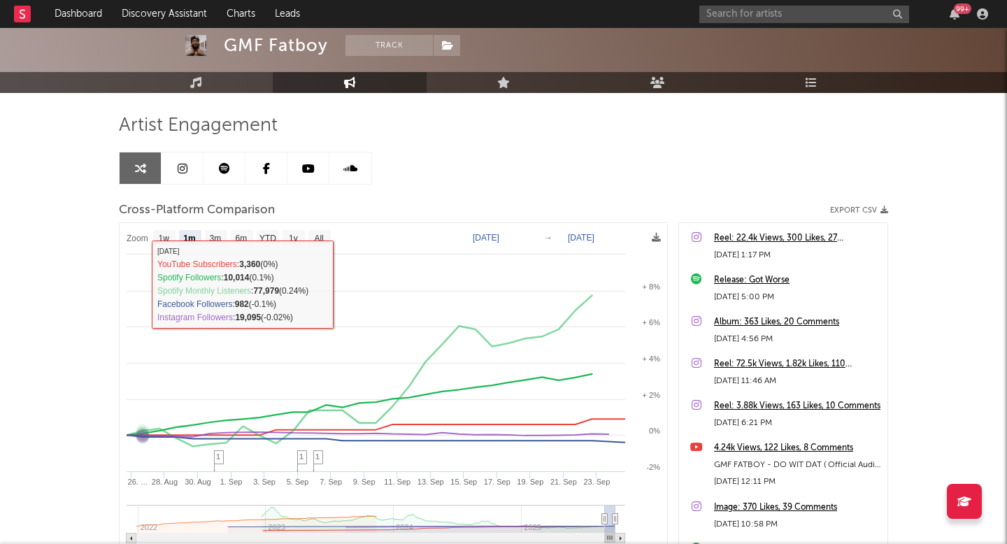
scroll to position [0, 0]
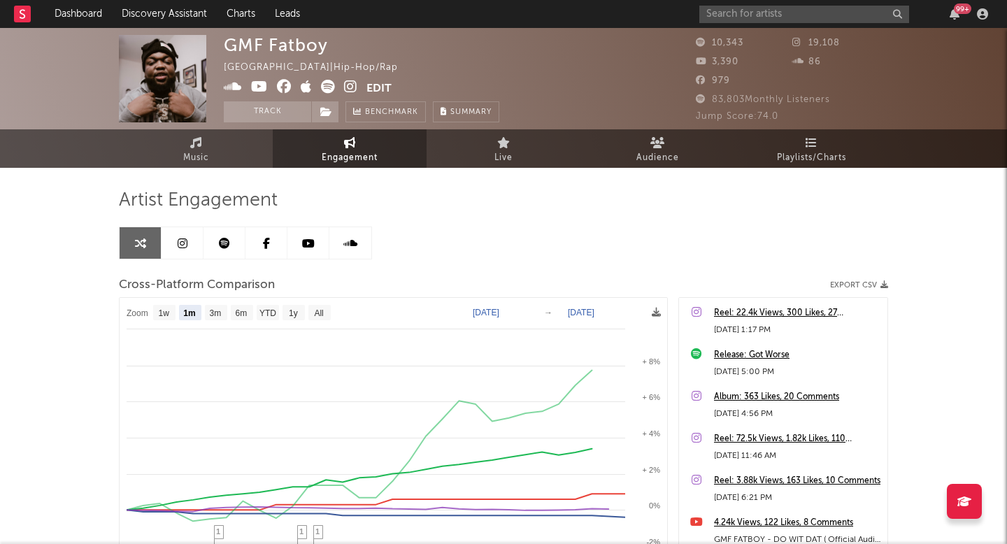
click at [354, 91] on icon at bounding box center [350, 87] width 13 height 14
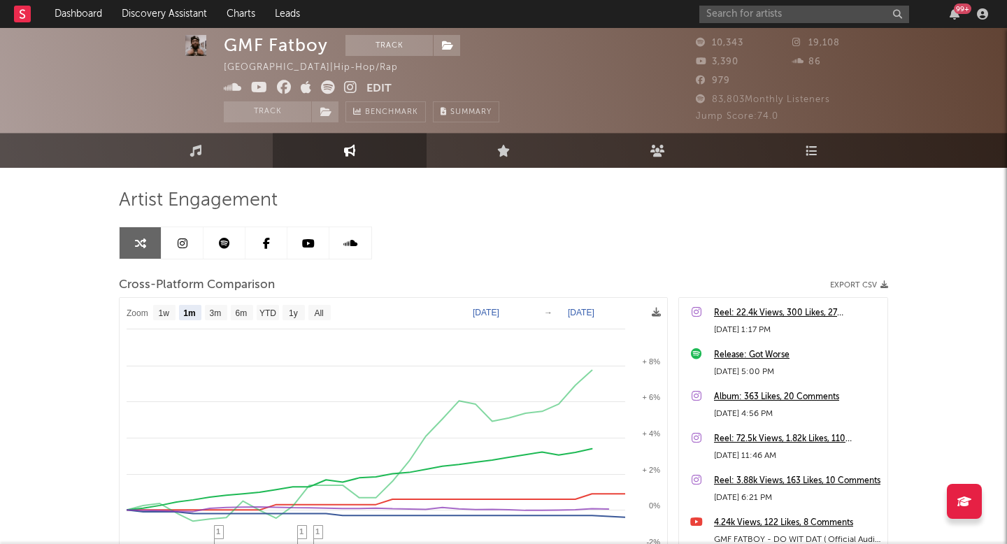
scroll to position [27, 0]
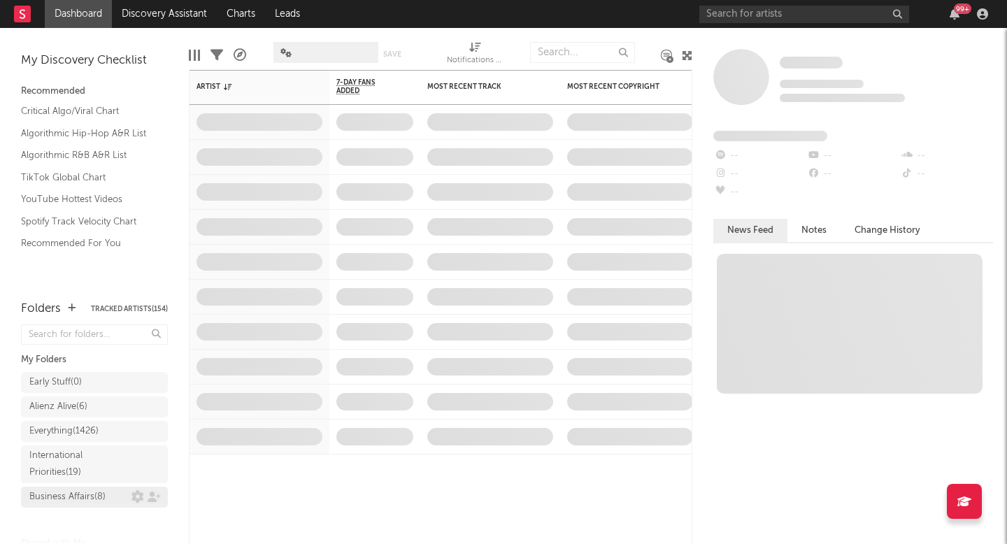
click at [82, 496] on div "Business Affairs ( 8 )" at bounding box center [67, 497] width 76 height 17
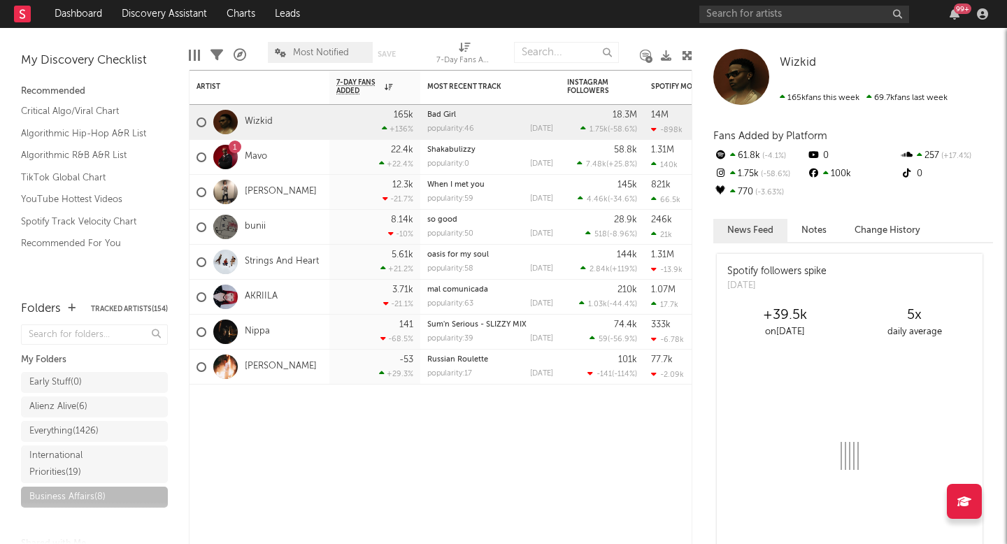
click at [323, 51] on span "Most Notified" at bounding box center [321, 52] width 56 height 9
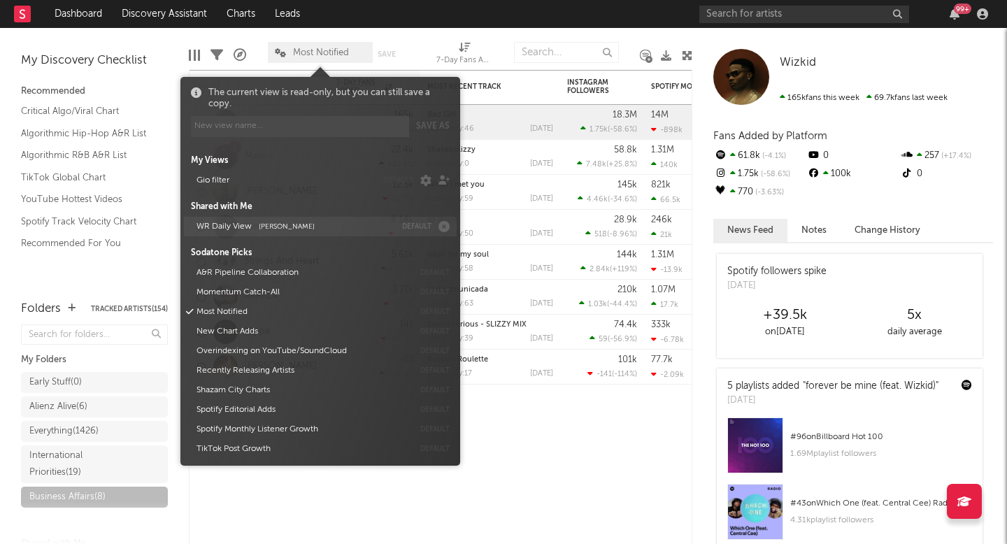
click at [280, 222] on button "WR Daily View [PERSON_NAME]" at bounding box center [293, 227] width 203 height 20
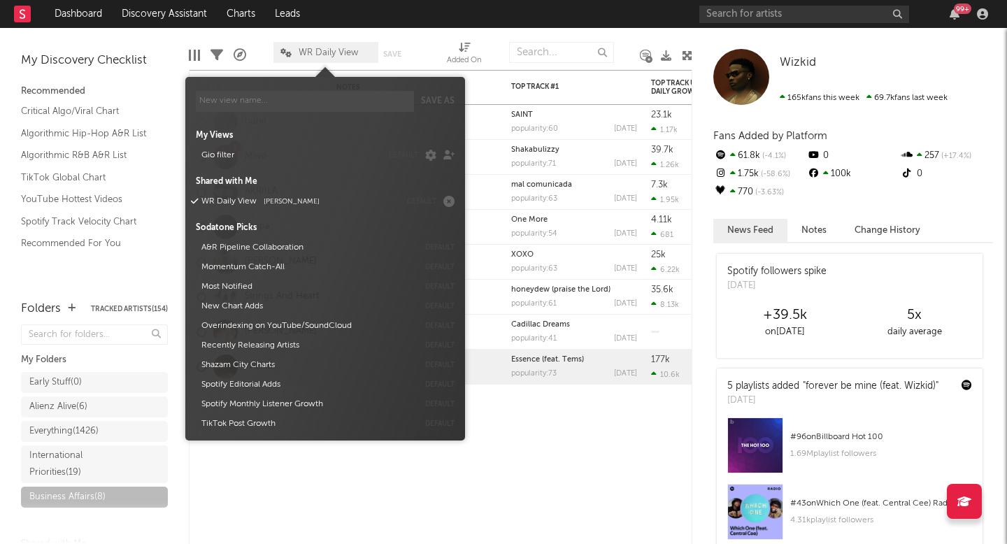
click at [561, 27] on div "Dashboard Discovery Assistant Charts Leads 99 + Notifications Settings Mark all…" at bounding box center [503, 272] width 1007 height 544
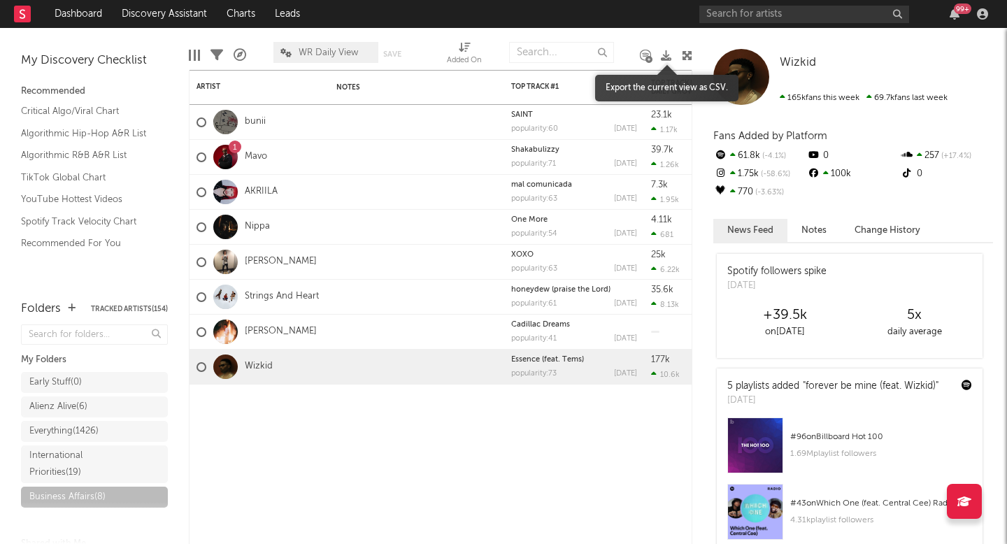
click at [663, 55] on icon at bounding box center [666, 55] width 10 height 10
